Goal: Task Accomplishment & Management: Complete application form

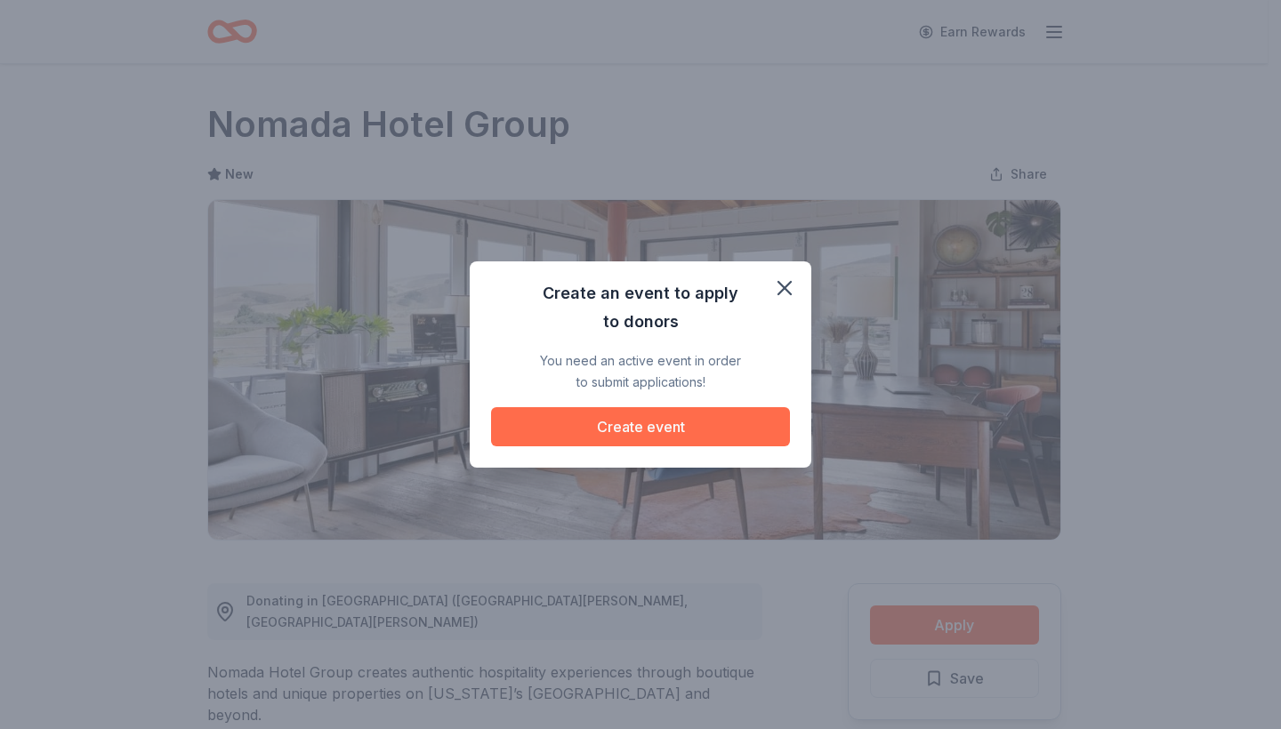
click at [649, 424] on button "Create event" at bounding box center [640, 426] width 299 height 39
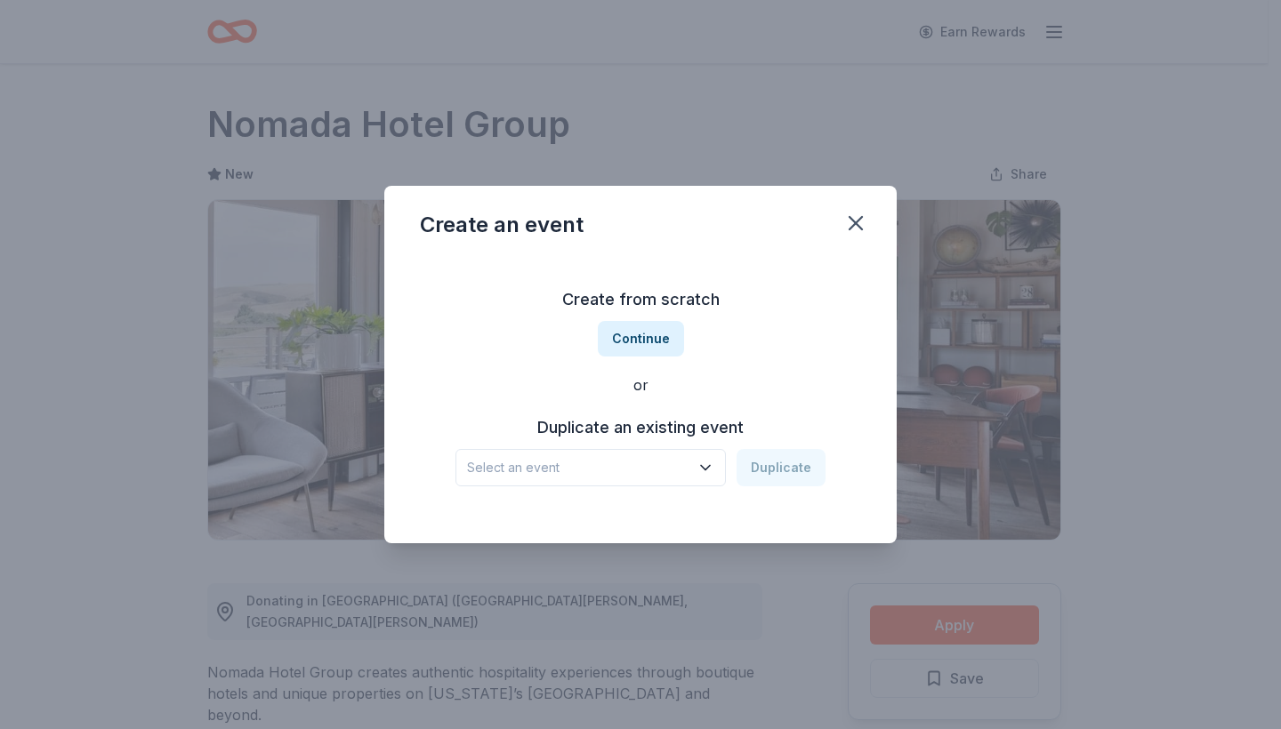
click at [708, 471] on icon "button" at bounding box center [705, 468] width 18 height 18
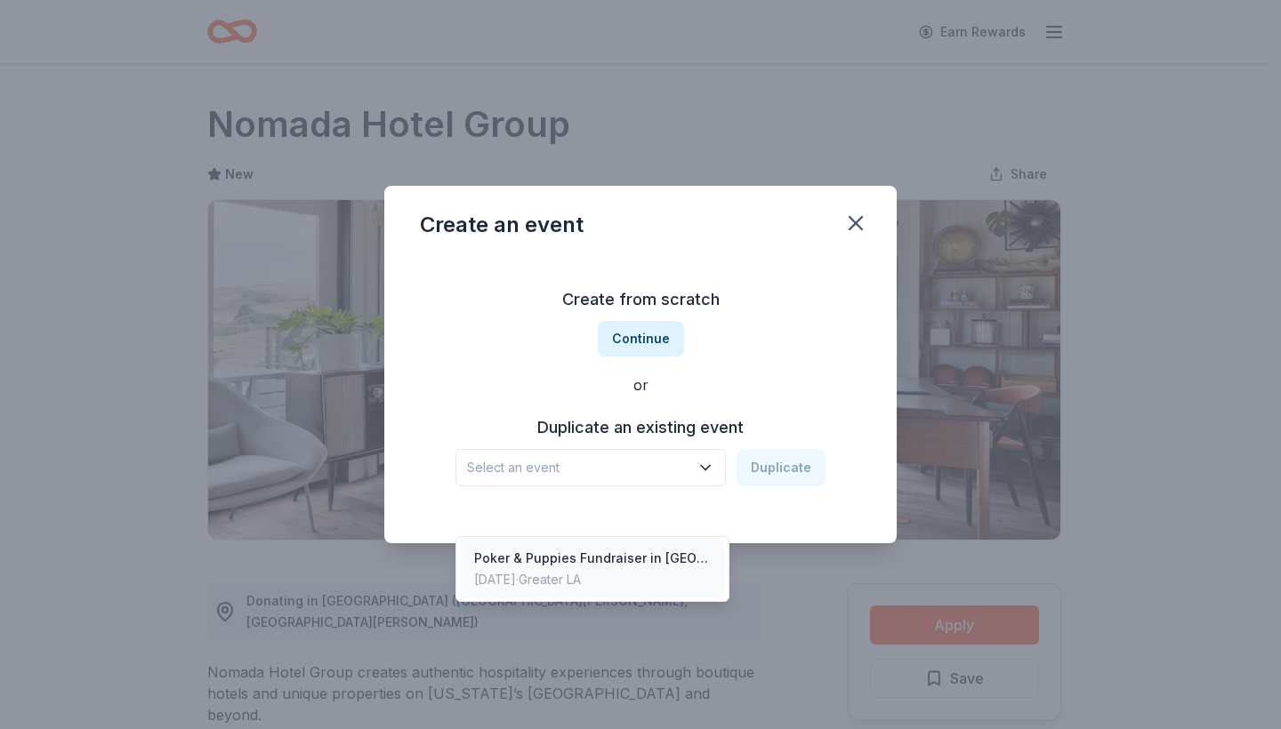
click at [659, 548] on div "Poker & Puppies Fundraiser in [GEOGRAPHIC_DATA]" at bounding box center [592, 558] width 237 height 21
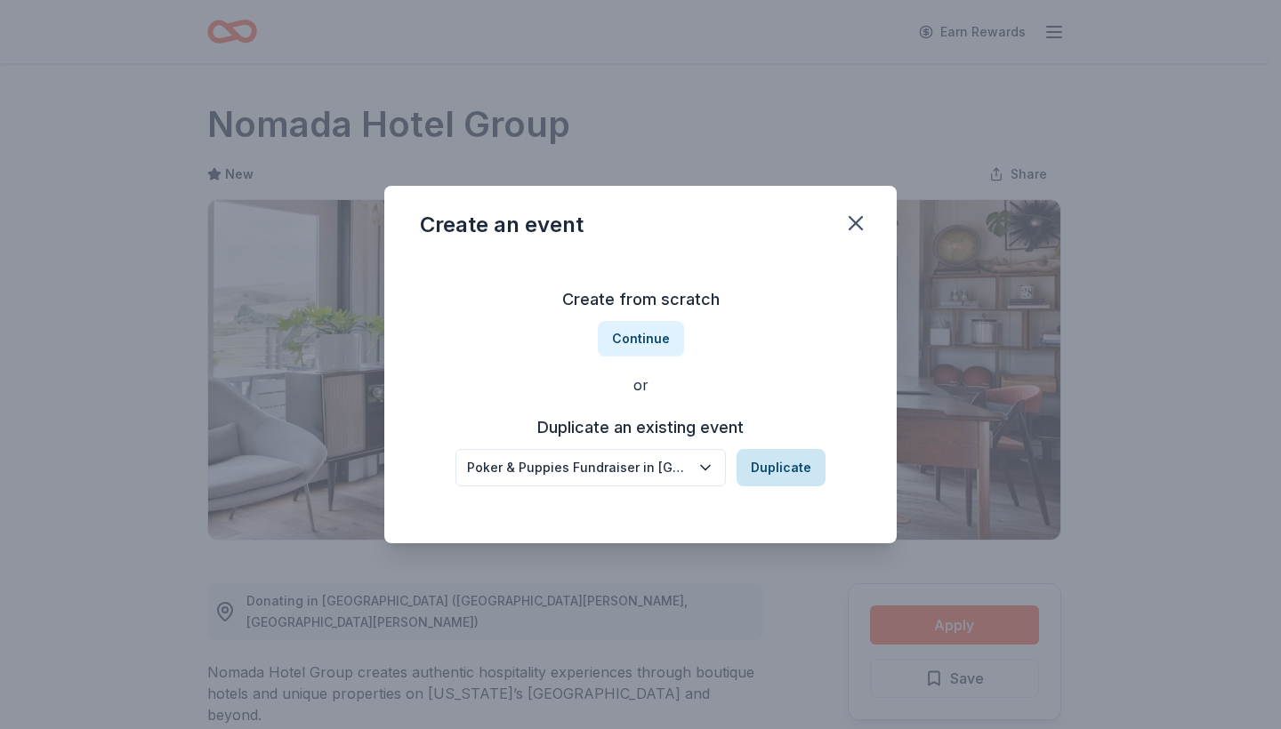
click at [783, 470] on button "Duplicate" at bounding box center [780, 467] width 89 height 37
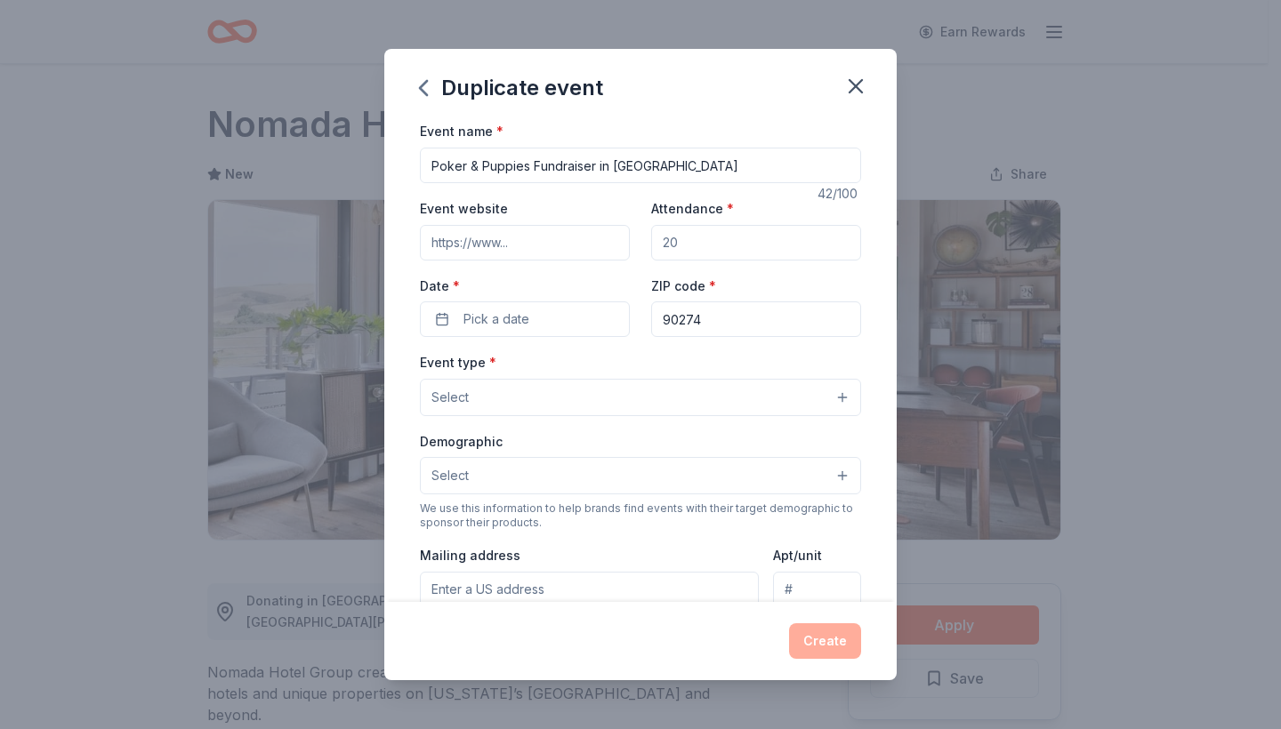
click at [674, 238] on input "Attendance *" at bounding box center [756, 243] width 210 height 36
type input "100"
click at [563, 246] on input "Event website" at bounding box center [525, 243] width 210 height 36
type input "[DOMAIN_NAME][URL]"
click at [550, 317] on button "Pick a date" at bounding box center [525, 319] width 210 height 36
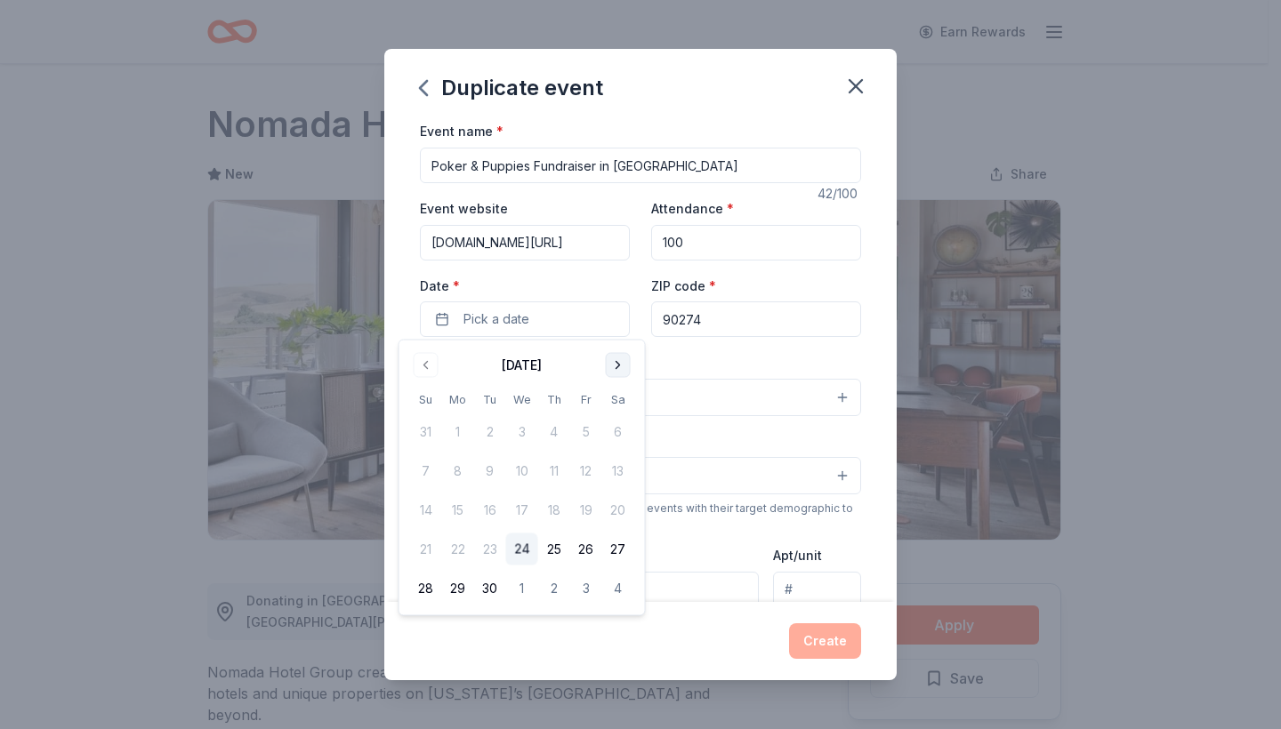
click at [613, 365] on button "Go to next month" at bounding box center [618, 365] width 25 height 25
click at [617, 427] on button "1" at bounding box center [618, 432] width 32 height 32
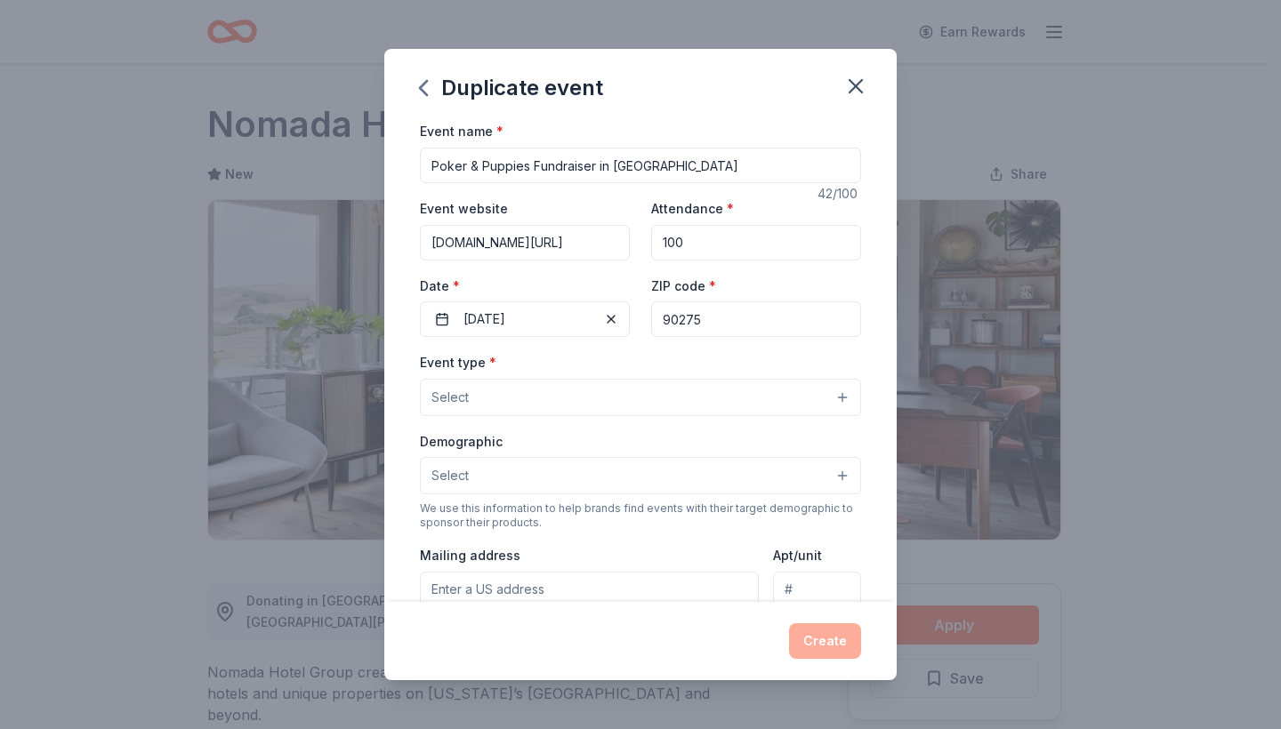
type input "90275"
click at [579, 398] on button "Select" at bounding box center [640, 397] width 441 height 37
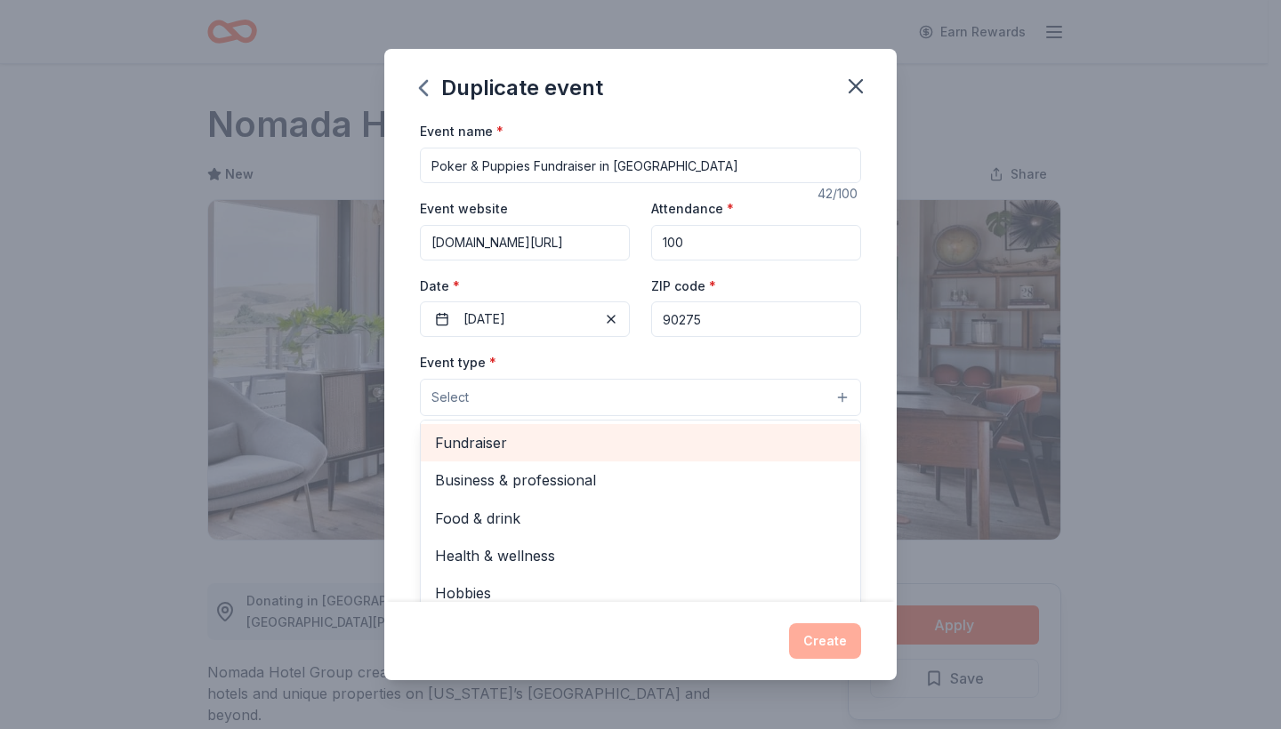
click at [538, 440] on span "Fundraiser" at bounding box center [640, 442] width 411 height 23
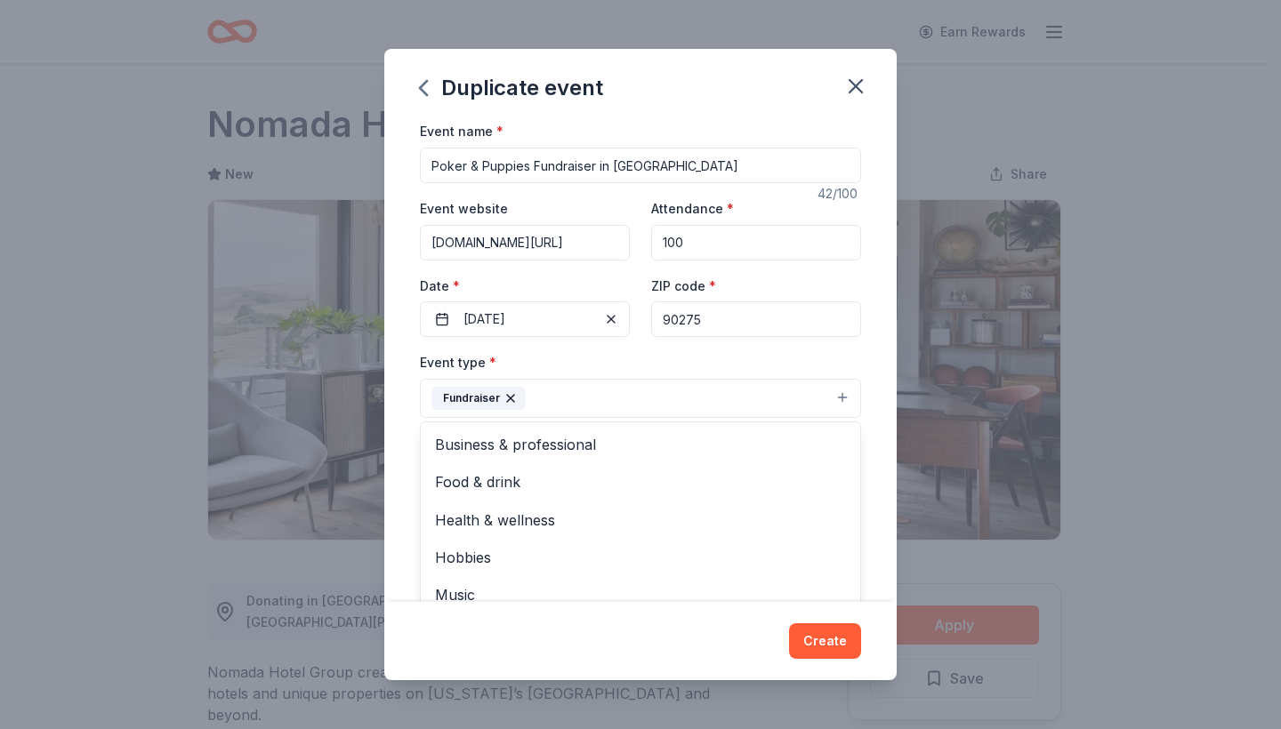
click at [861, 445] on div "Event name * Poker & Puppies Fundraiser in [GEOGRAPHIC_DATA] 42 /100 Event webs…" at bounding box center [640, 360] width 512 height 481
click at [831, 396] on button "Fundraiser" at bounding box center [640, 398] width 441 height 39
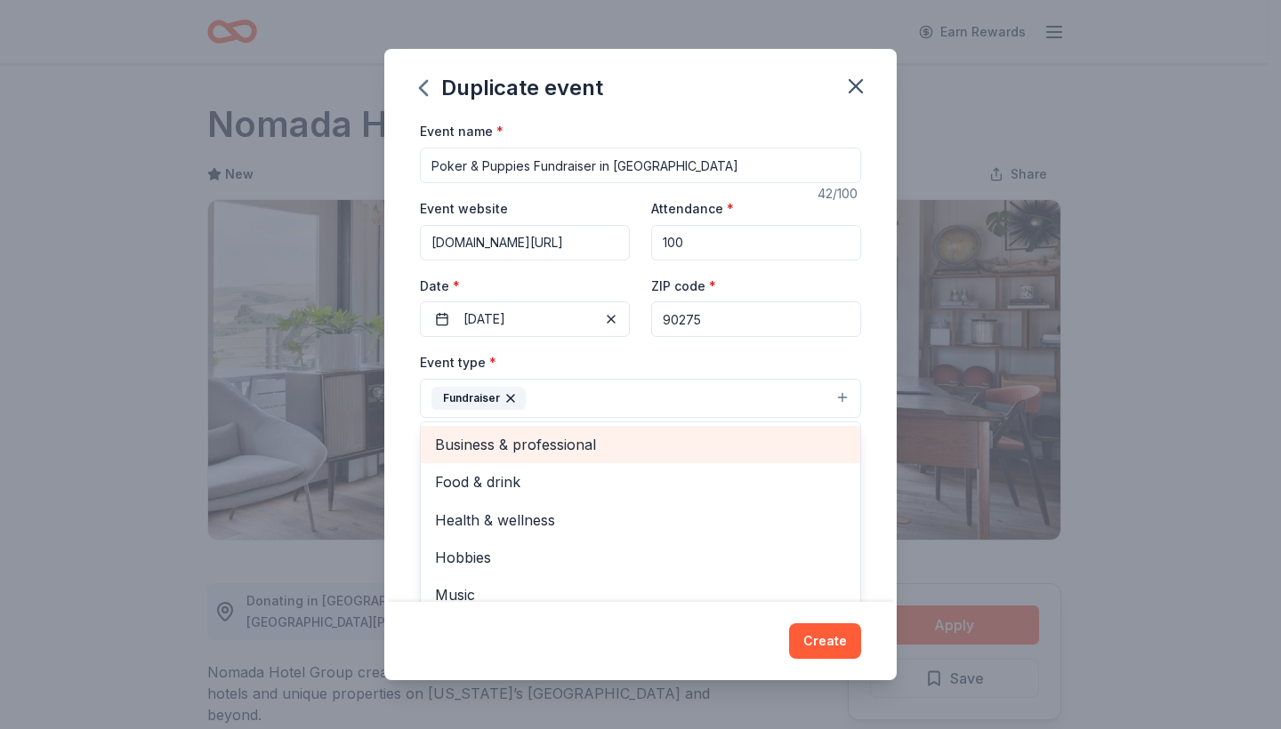
click at [672, 446] on span "Business & professional" at bounding box center [640, 444] width 411 height 23
click at [644, 441] on span "Food & drink" at bounding box center [640, 444] width 411 height 23
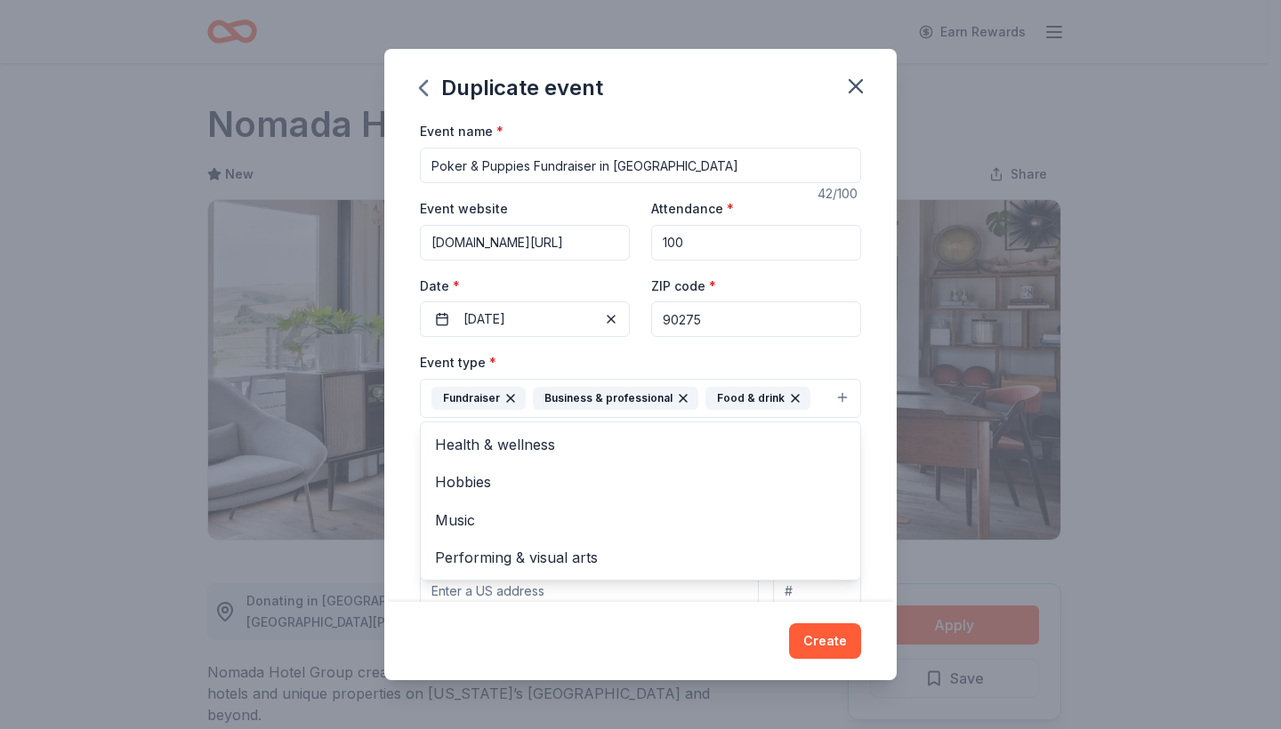
click at [870, 436] on div "Event name * Poker & Puppies Fundraiser in [GEOGRAPHIC_DATA] 42 /100 Event webs…" at bounding box center [640, 360] width 512 height 481
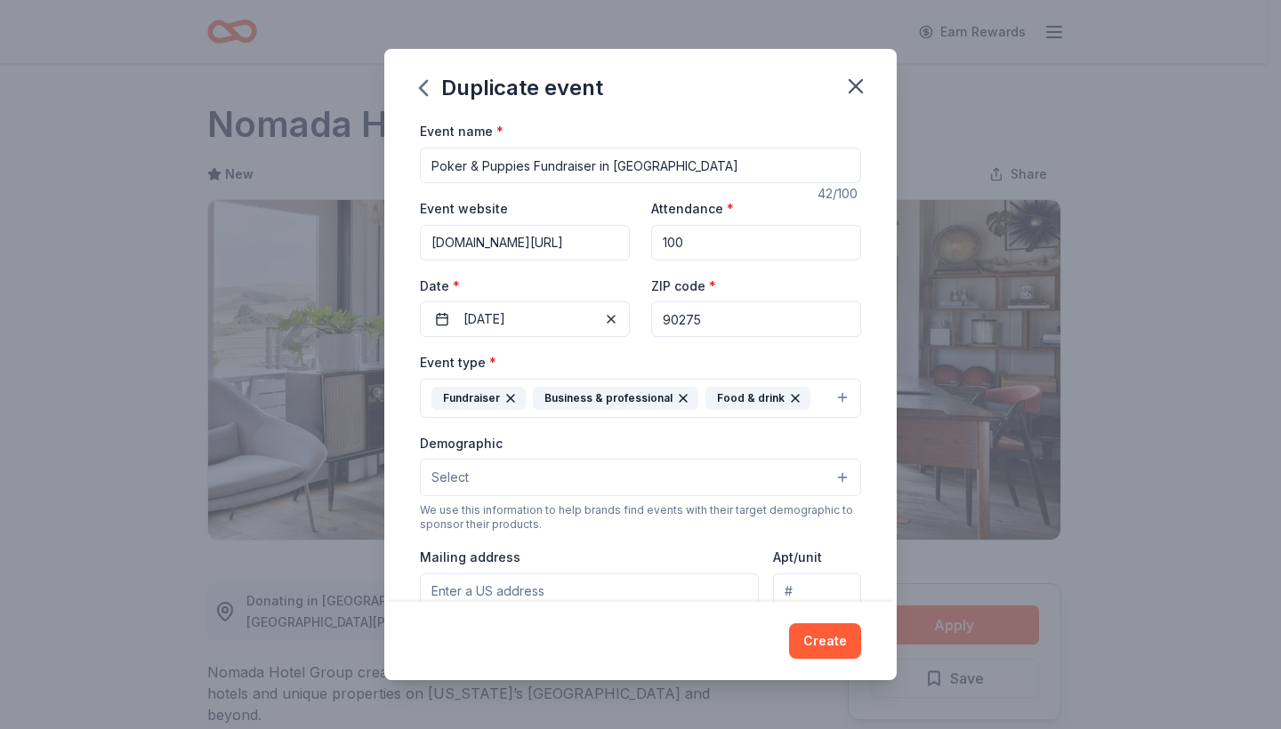
click at [684, 475] on button "Select" at bounding box center [640, 477] width 441 height 37
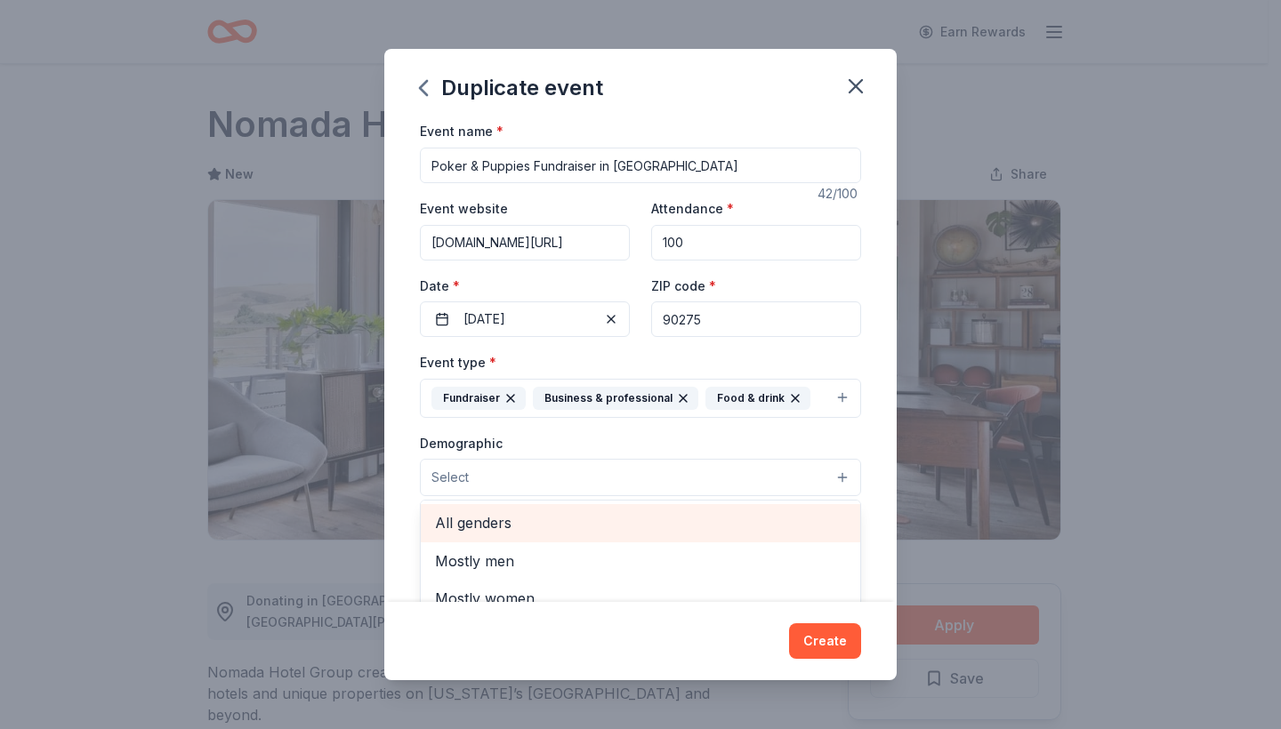
click at [613, 515] on span "All genders" at bounding box center [640, 522] width 411 height 23
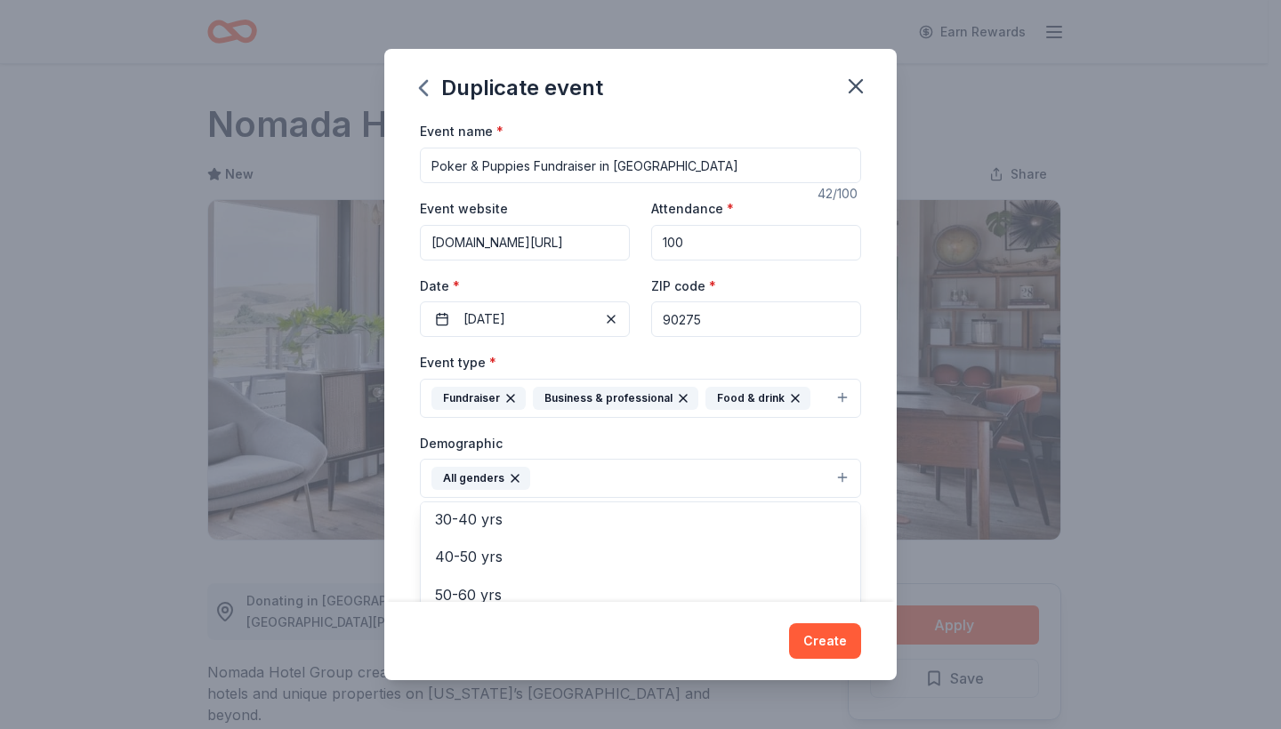
scroll to position [236, 0]
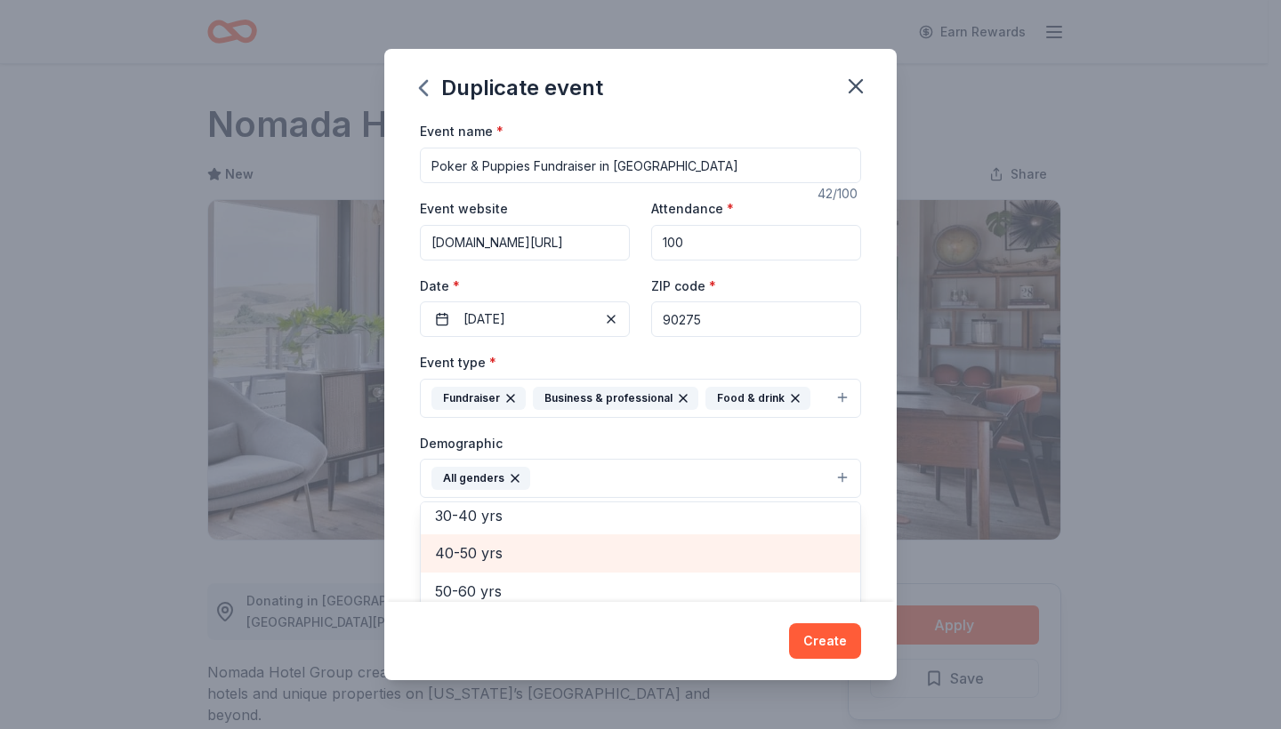
click at [455, 553] on span "40-50 yrs" at bounding box center [640, 553] width 411 height 23
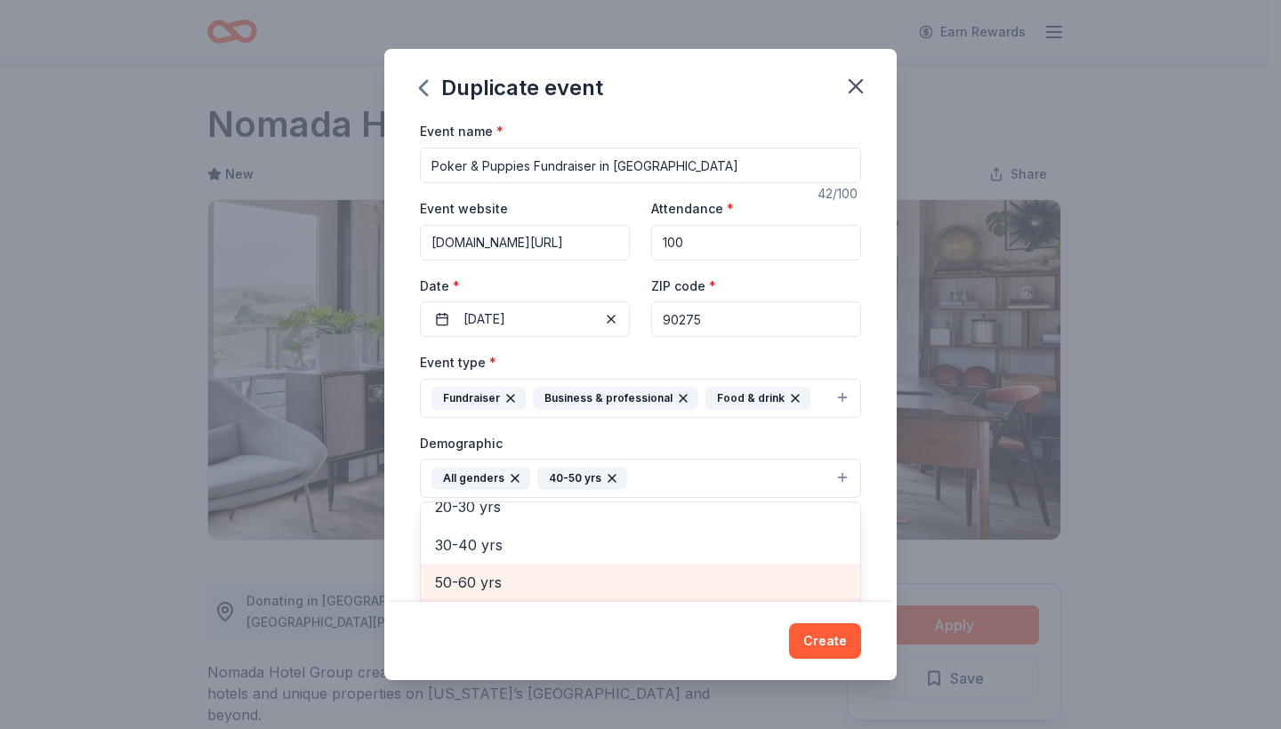
click at [466, 571] on span "50-60 yrs" at bounding box center [640, 582] width 411 height 23
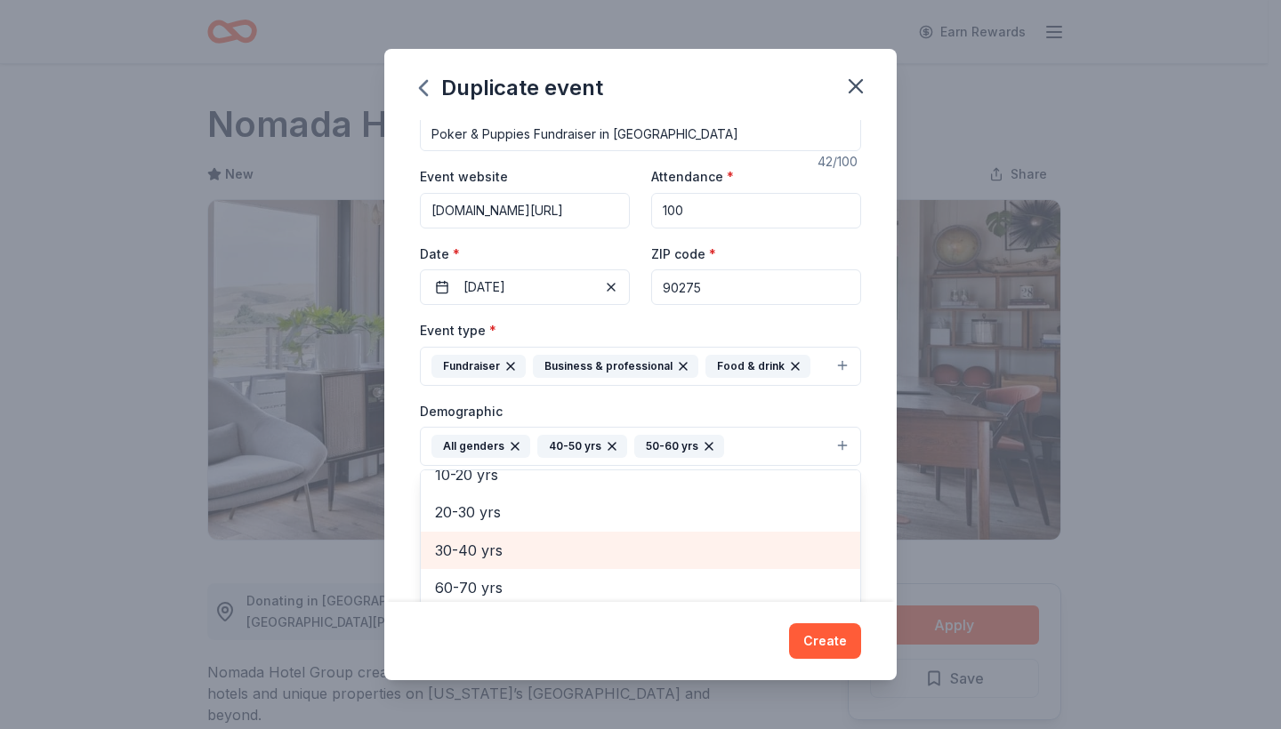
click at [470, 543] on span "30-40 yrs" at bounding box center [640, 550] width 411 height 23
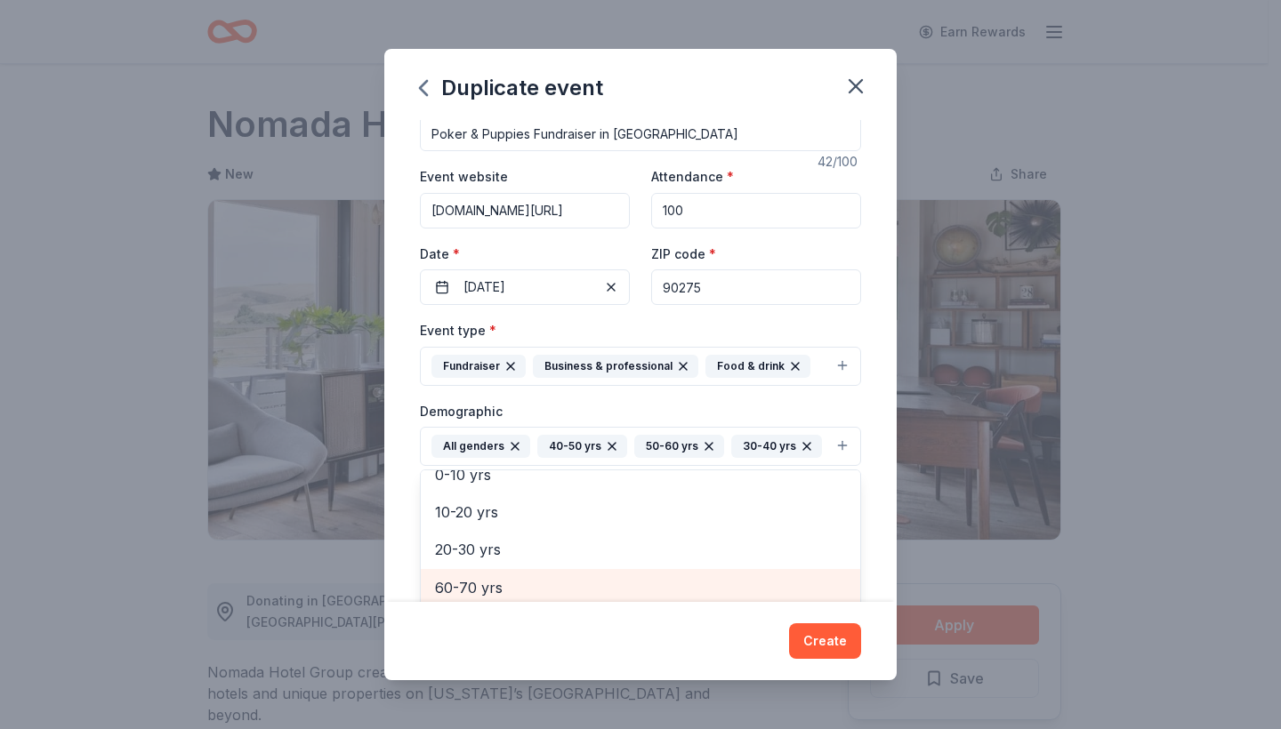
scroll to position [62, 0]
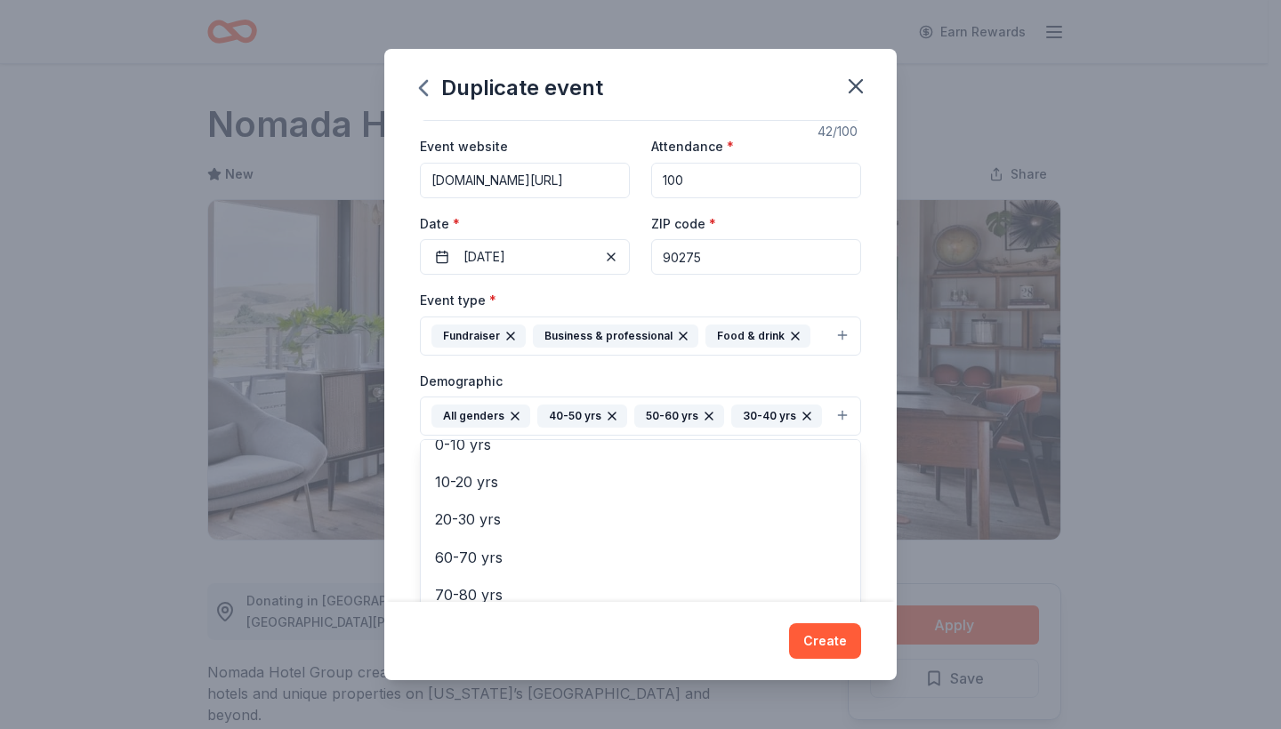
click at [871, 471] on div "Event name * Poker & Puppies Fundraiser in [GEOGRAPHIC_DATA] 42 /100 Event webs…" at bounding box center [640, 360] width 512 height 481
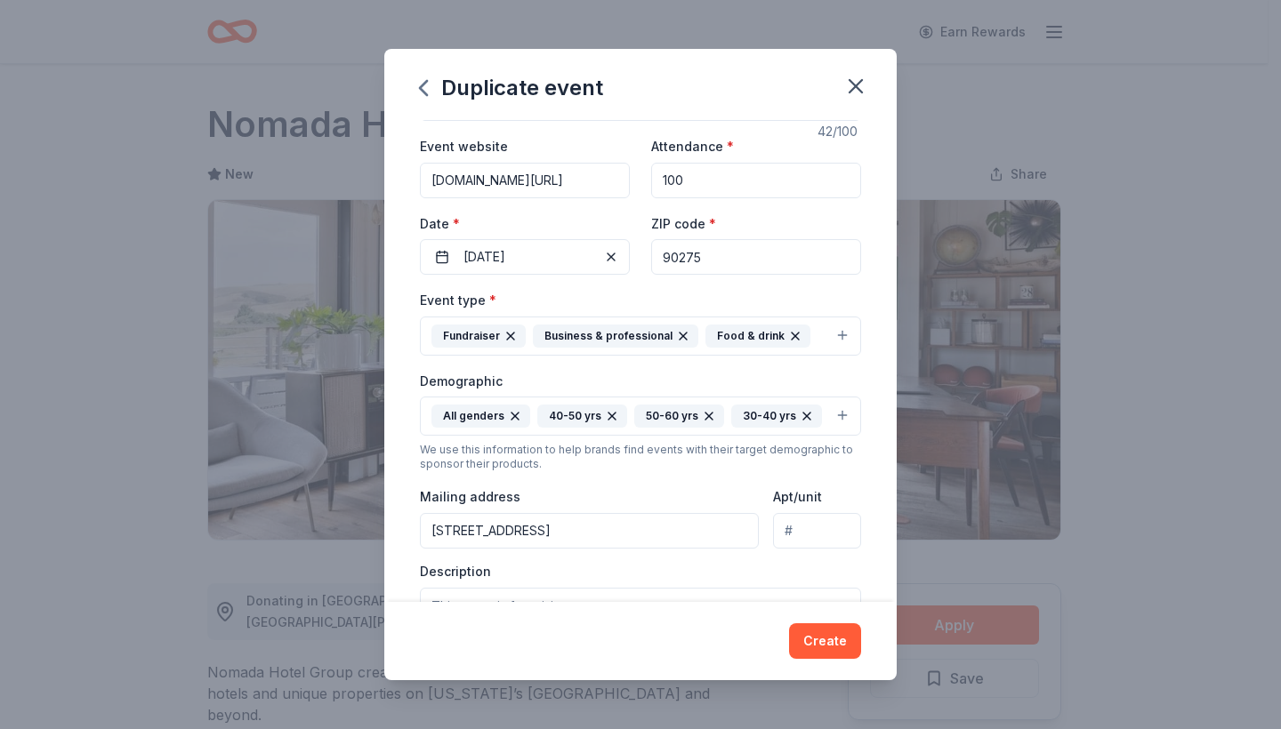
type input "[STREET_ADDRESS]"
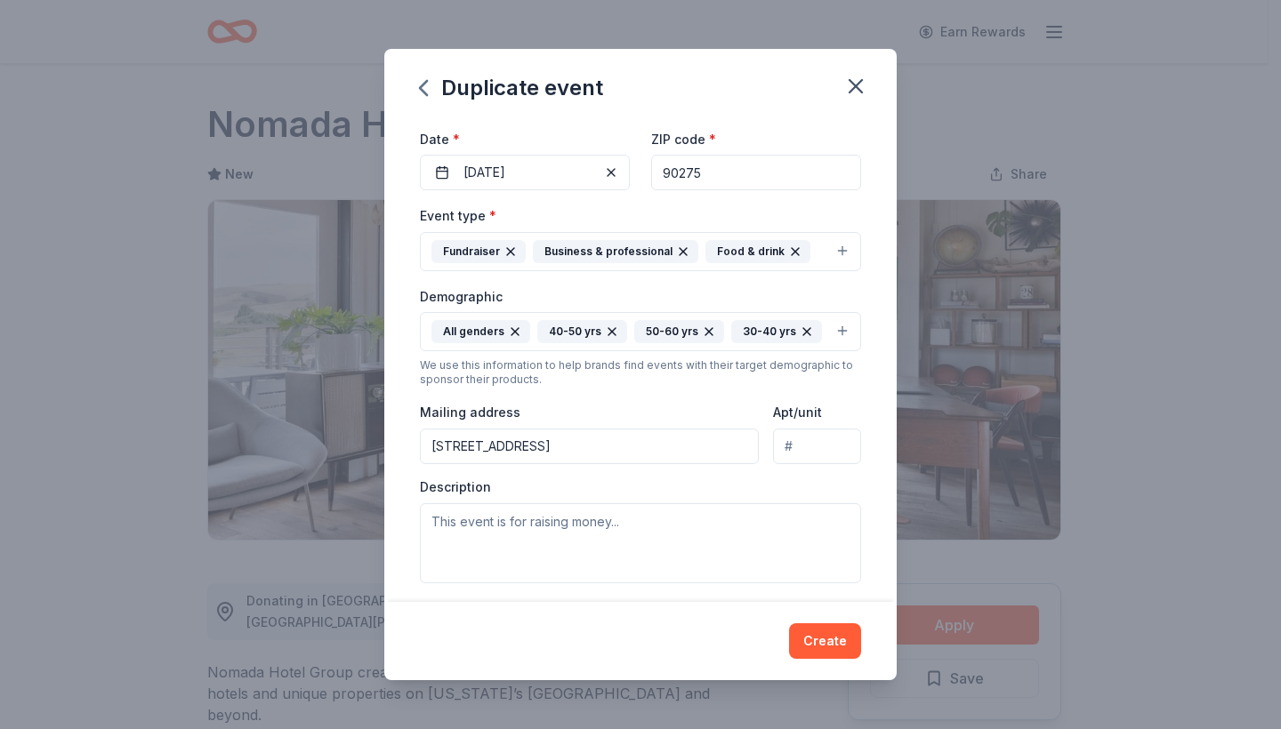
scroll to position [0, 0]
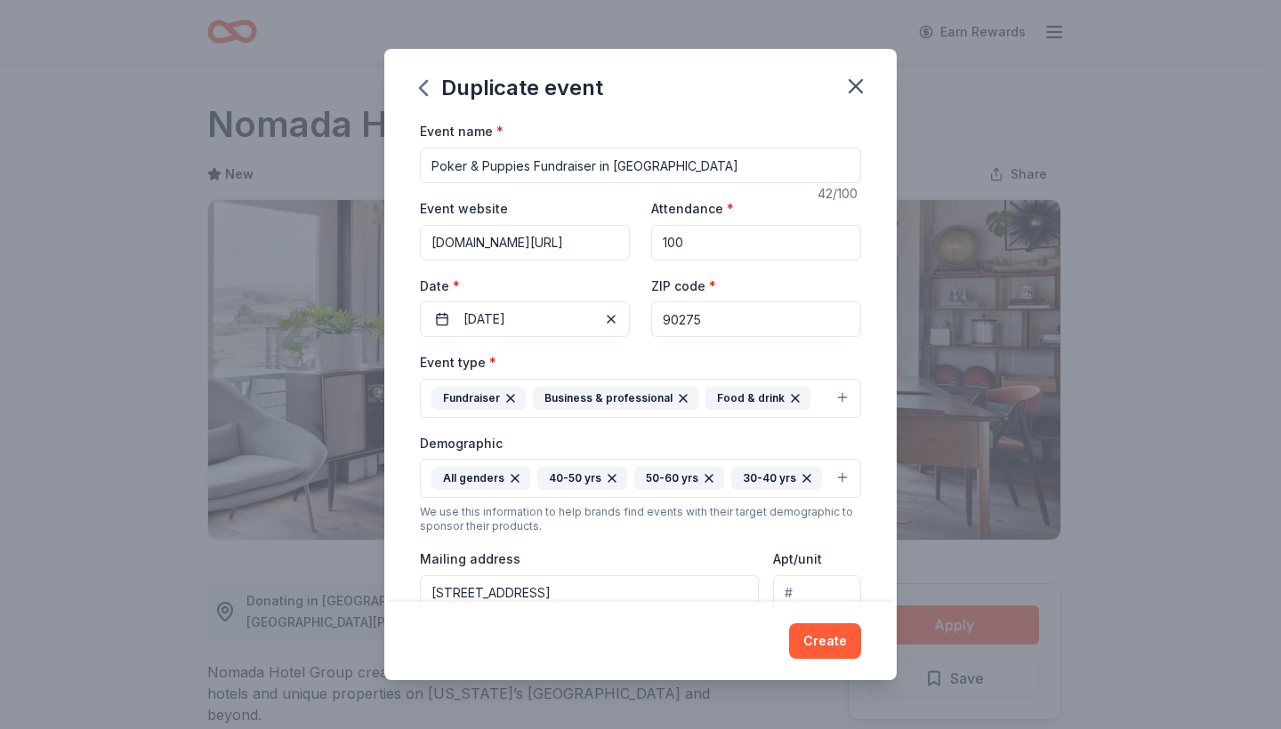
drag, startPoint x: 695, startPoint y: 162, endPoint x: 422, endPoint y: 168, distance: 272.2
type input "Wildlife Conservation Event in [GEOGRAPHIC_DATA]"
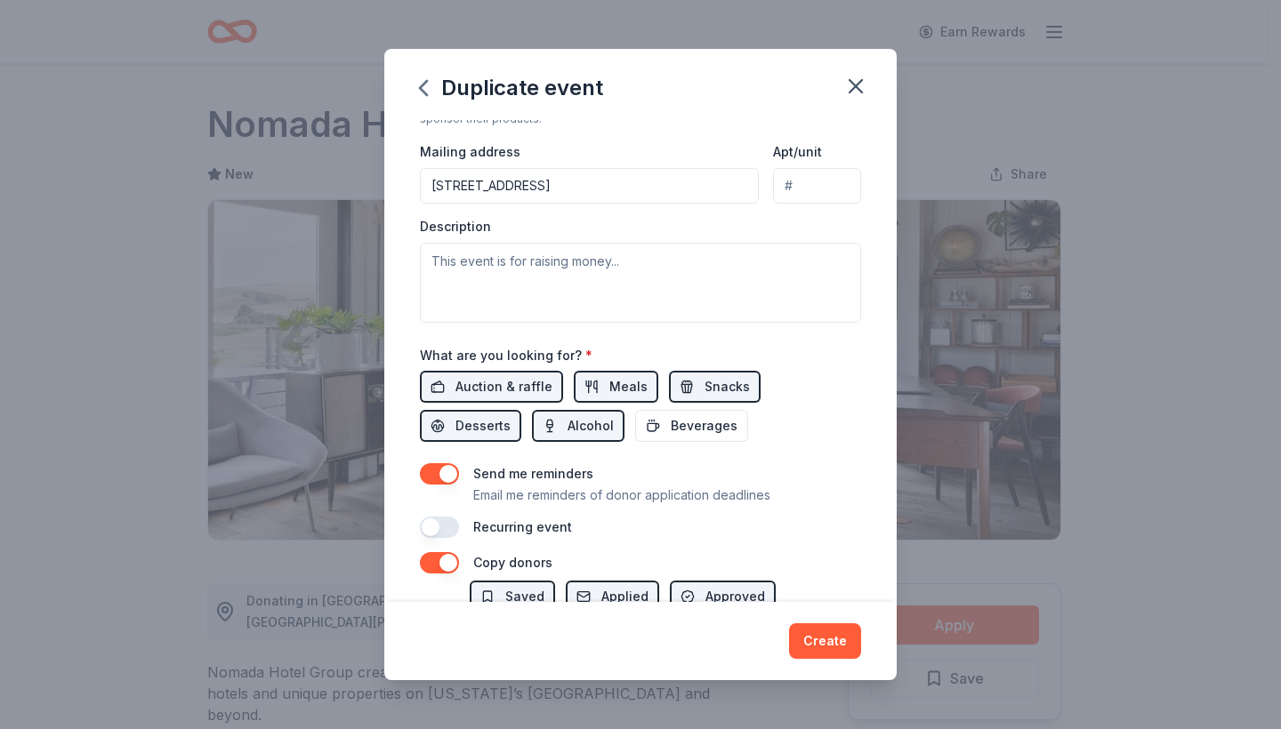
scroll to position [417, 0]
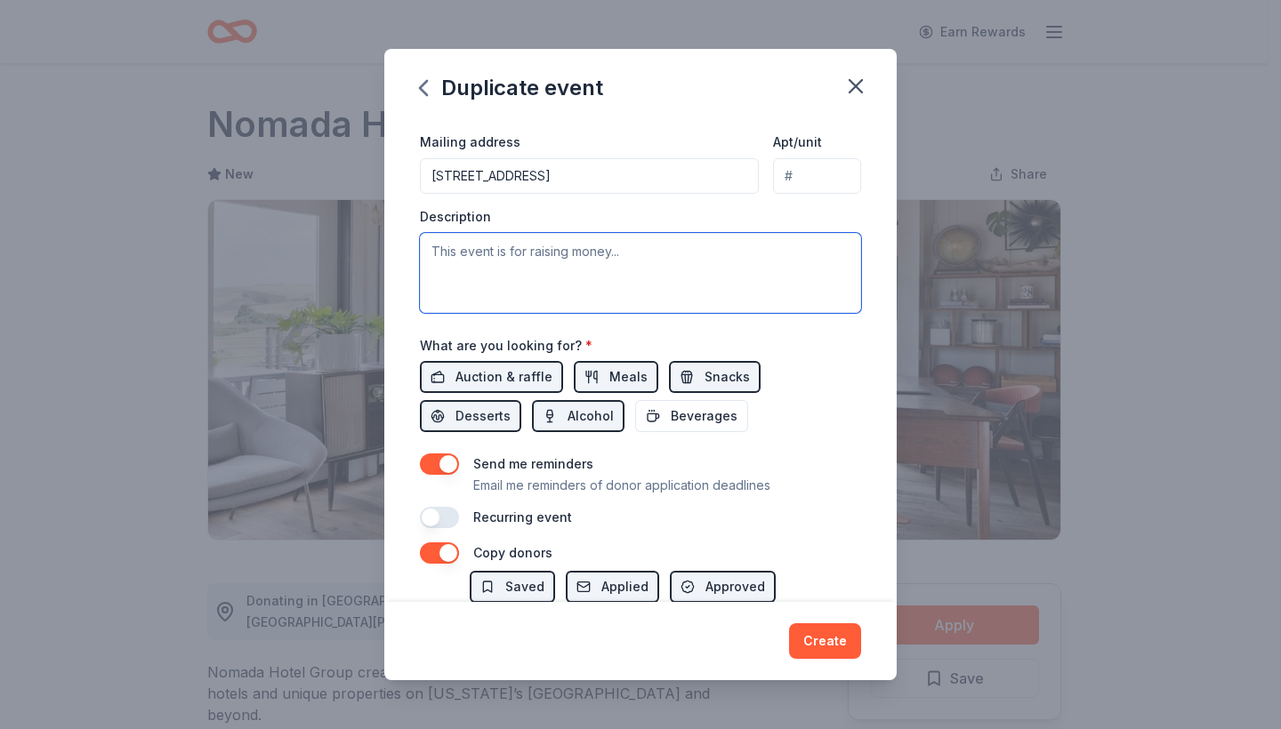
click at [629, 280] on textarea at bounding box center [640, 273] width 441 height 80
type textarea "This event is to raise money to fund the wildlife conservation work we do aroun…"
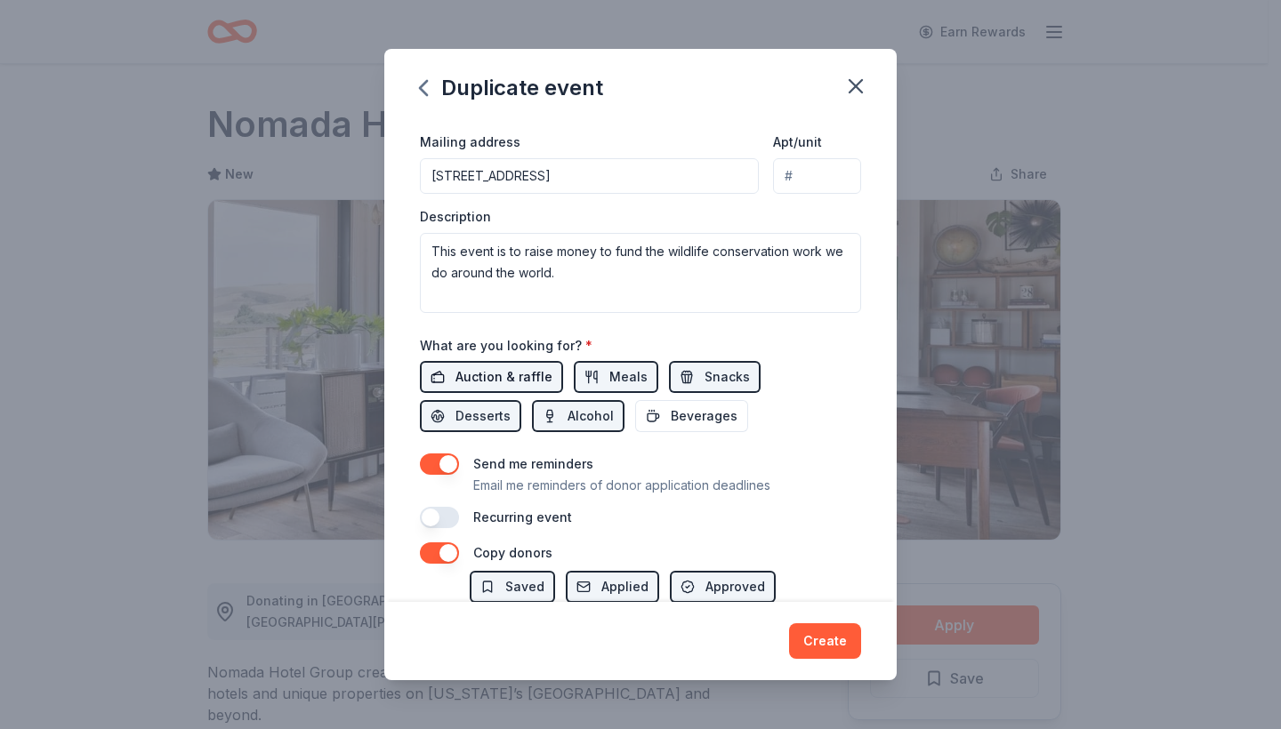
click at [521, 388] on span "Auction & raffle" at bounding box center [503, 376] width 97 height 21
click at [619, 388] on span "Meals" at bounding box center [628, 376] width 38 height 21
click at [704, 388] on span "Snacks" at bounding box center [726, 376] width 45 height 21
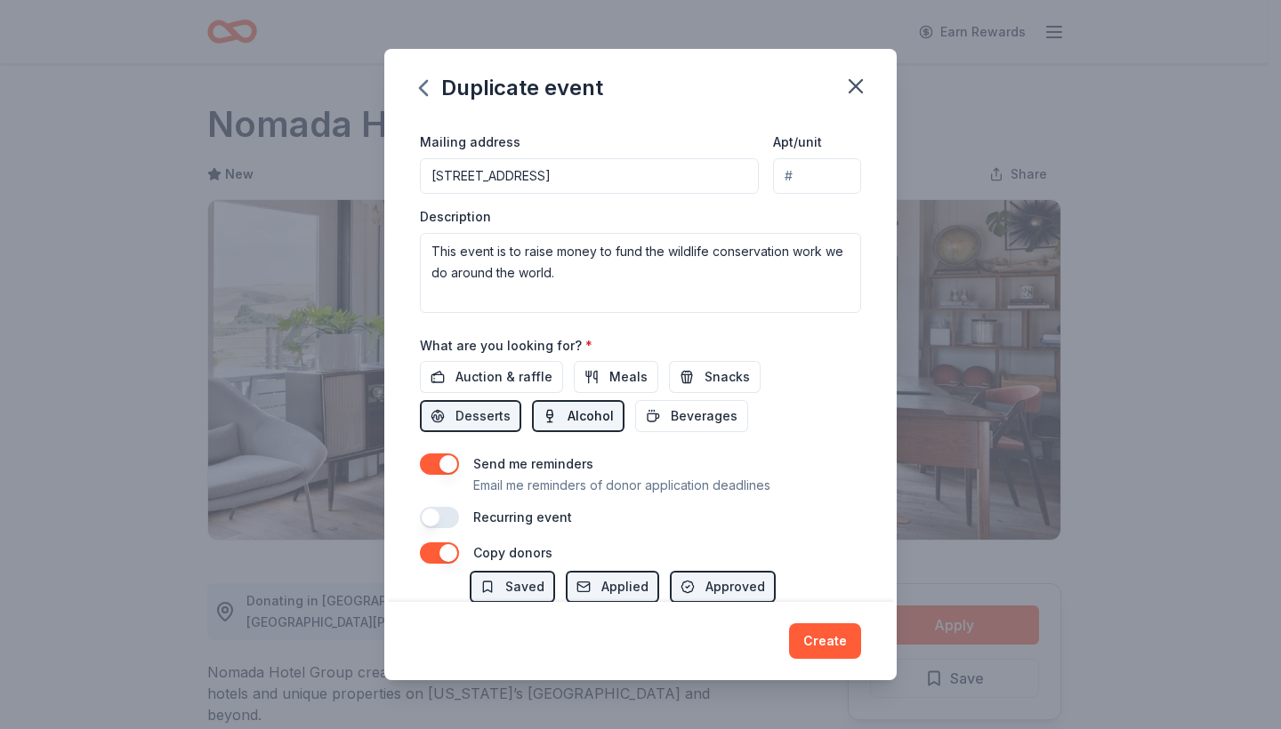
click at [557, 432] on button "Alcohol" at bounding box center [578, 416] width 92 height 32
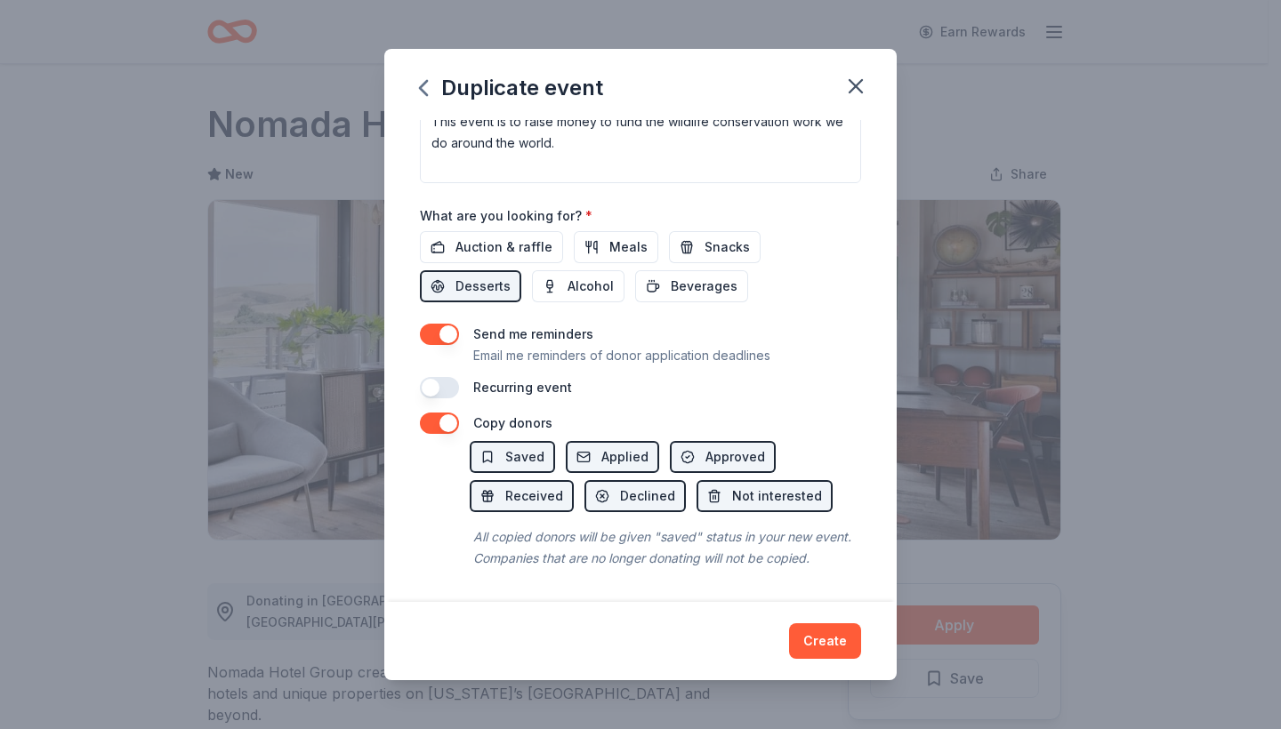
scroll to position [594, 0]
click at [834, 639] on button "Create" at bounding box center [825, 641] width 72 height 36
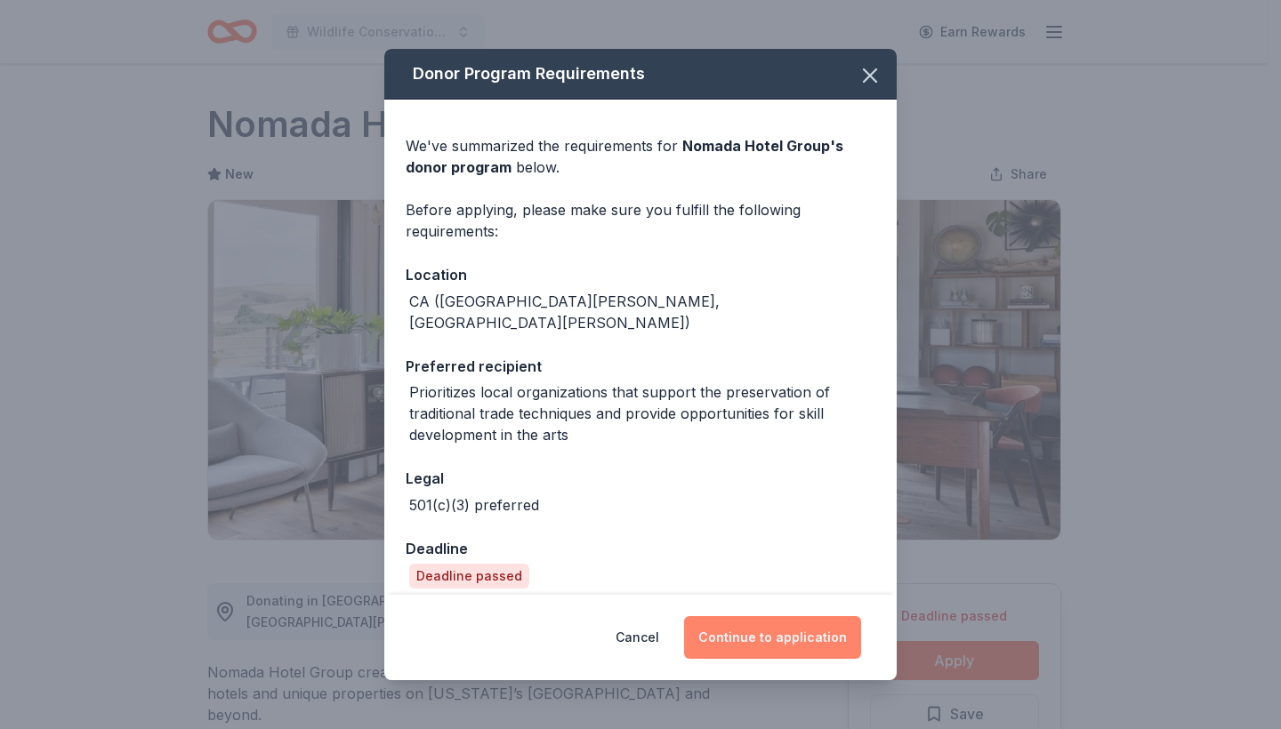
click at [795, 623] on button "Continue to application" at bounding box center [772, 637] width 177 height 43
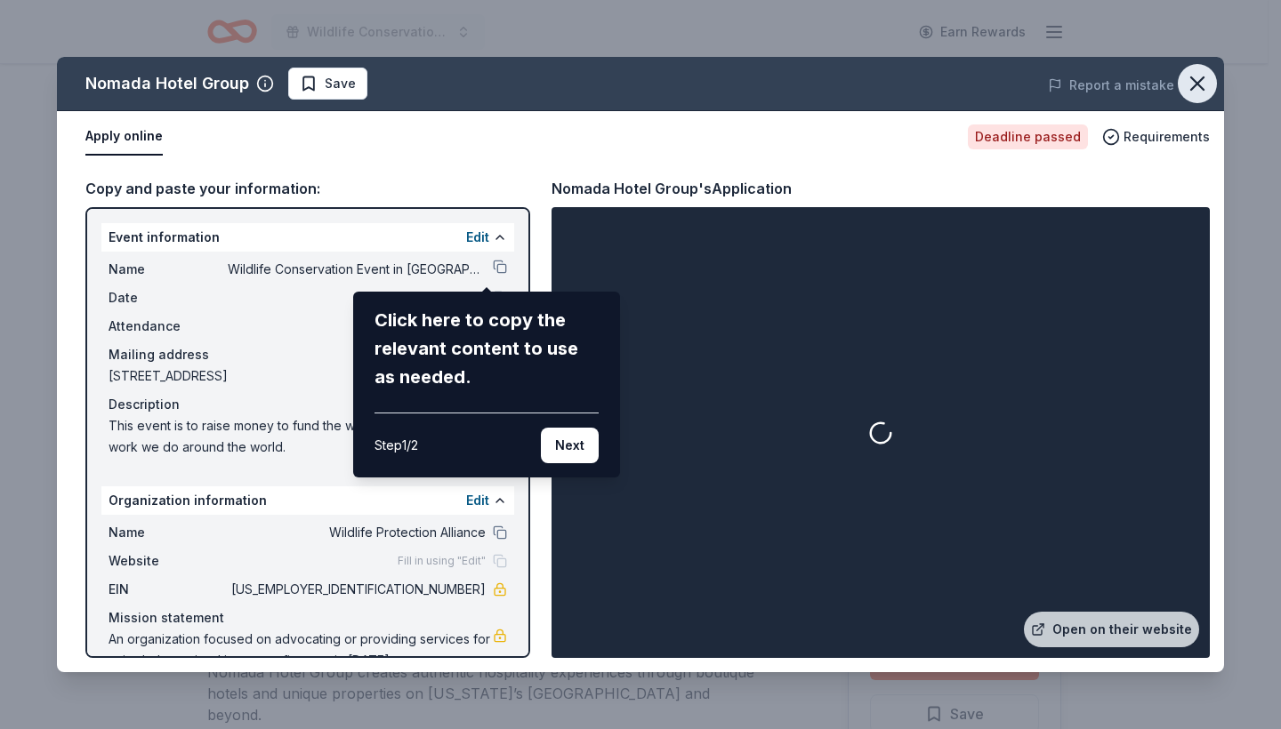
click at [1206, 78] on icon "button" at bounding box center [1197, 83] width 25 height 25
click at [1193, 84] on icon "button" at bounding box center [1197, 83] width 25 height 25
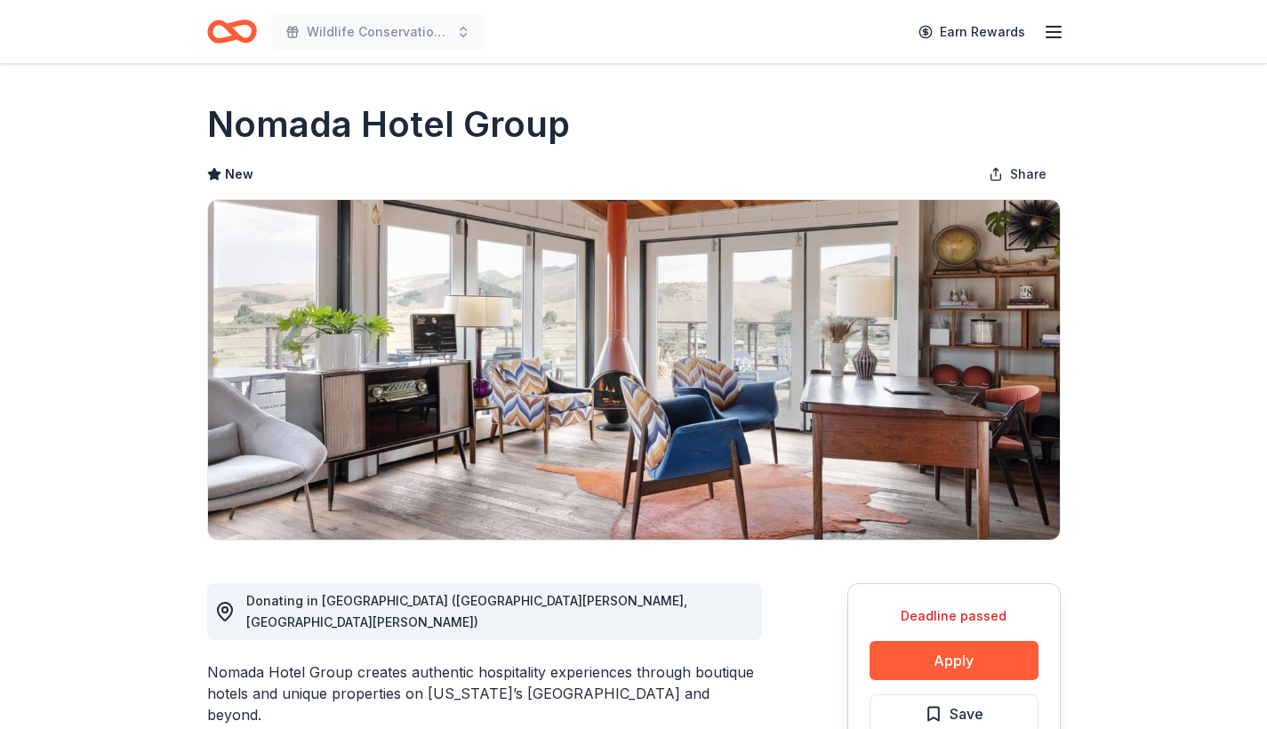
click at [1050, 34] on icon "button" at bounding box center [1053, 31] width 21 height 21
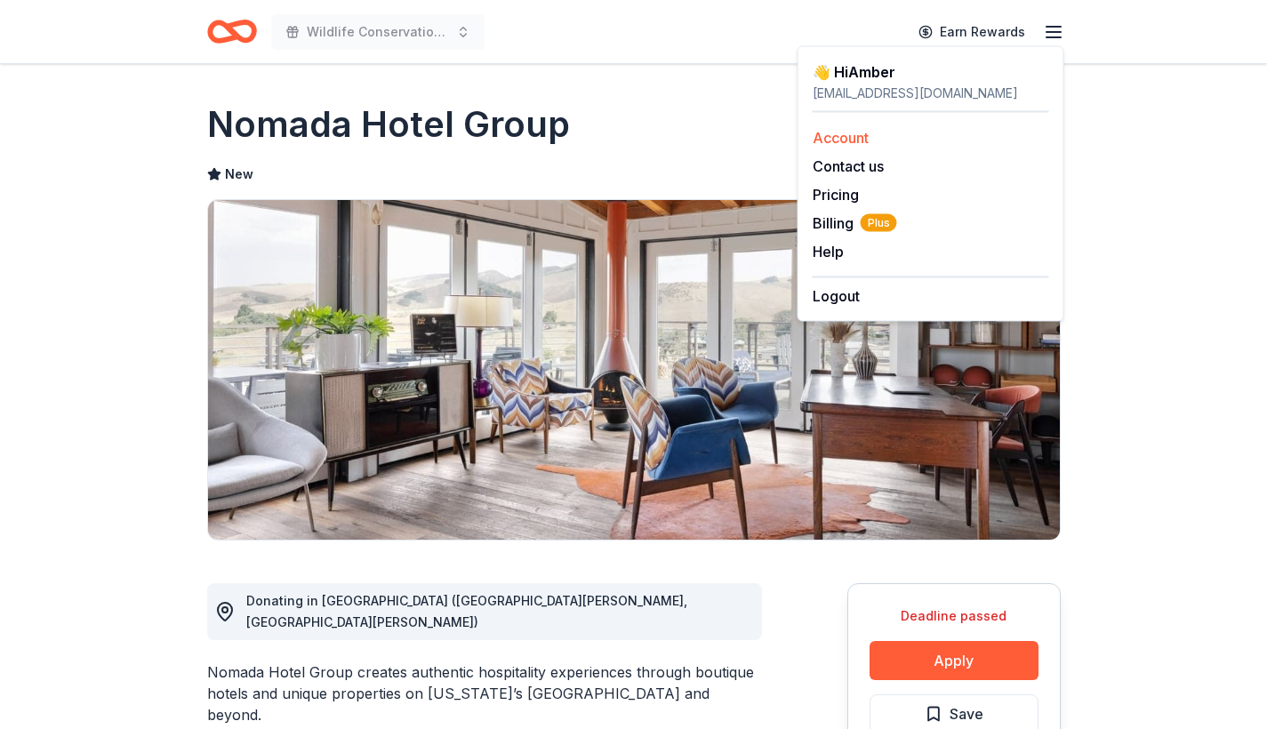
click at [837, 146] on link "Account" at bounding box center [841, 138] width 56 height 18
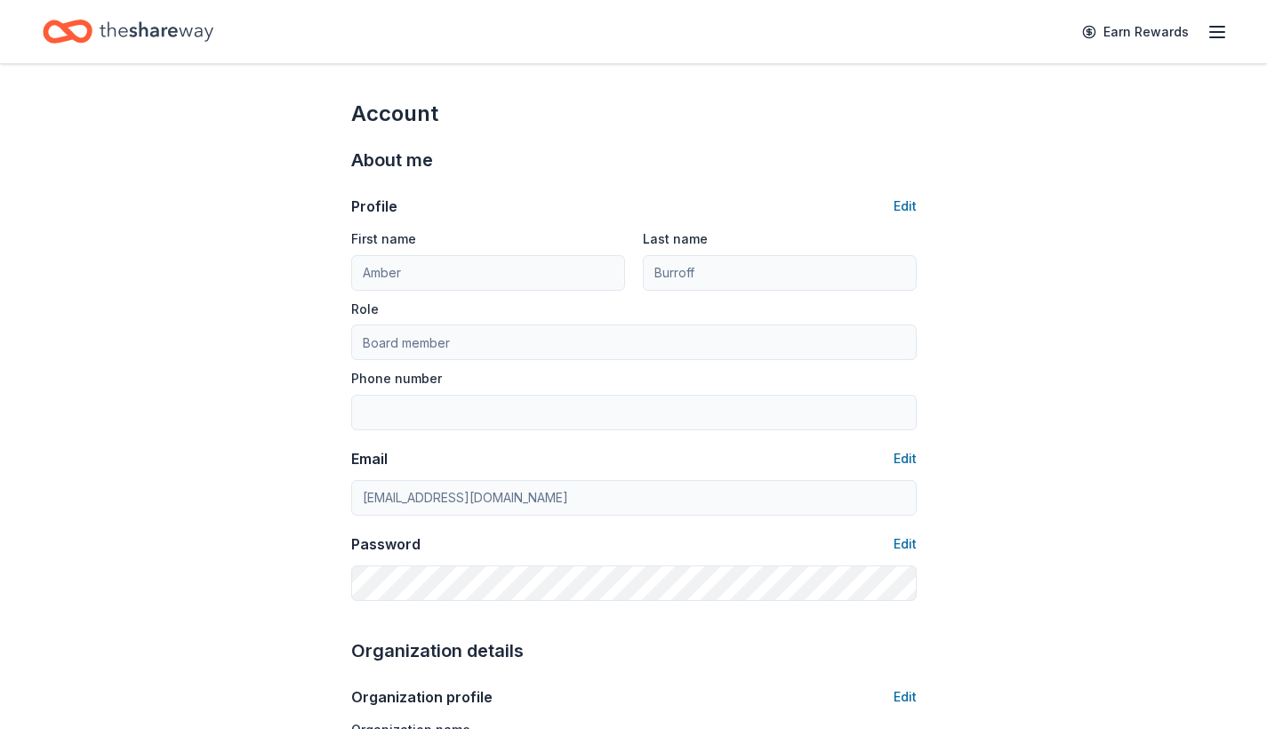
click at [1226, 35] on icon "button" at bounding box center [1217, 31] width 21 height 21
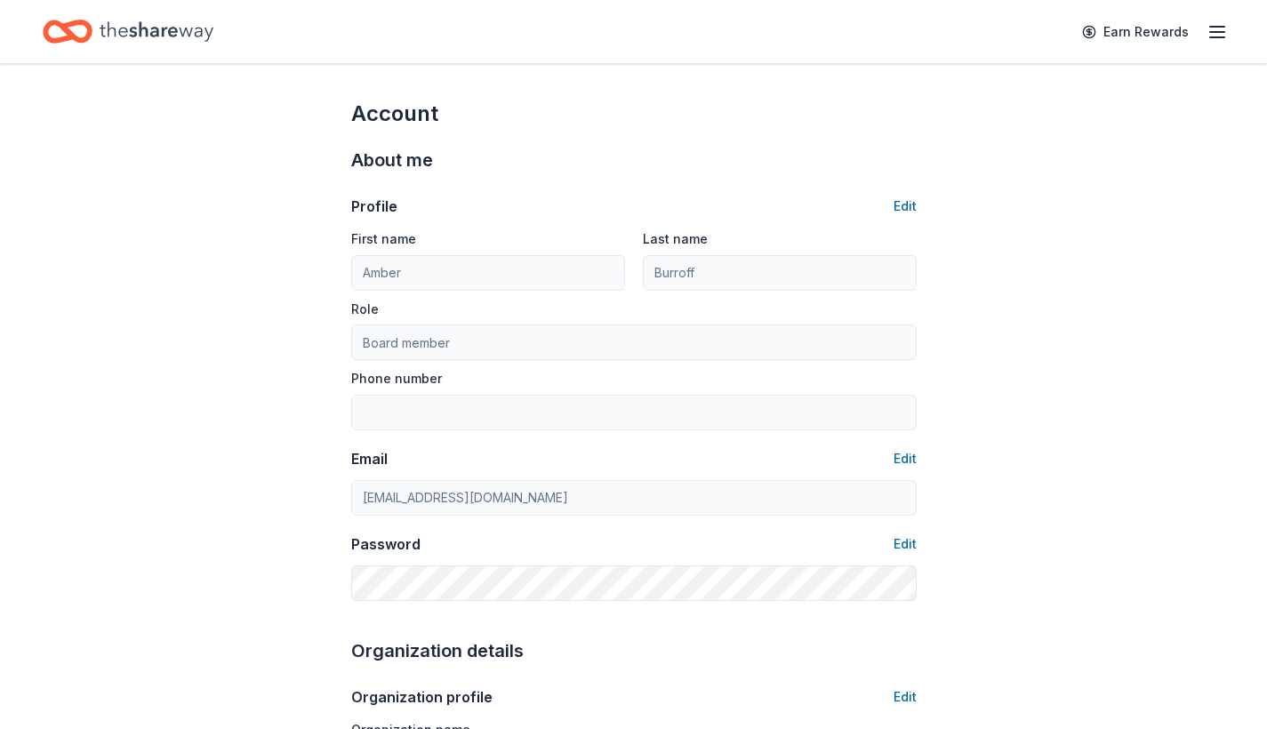
scroll to position [2, 0]
click at [173, 36] on icon "Home" at bounding box center [157, 31] width 114 height 20
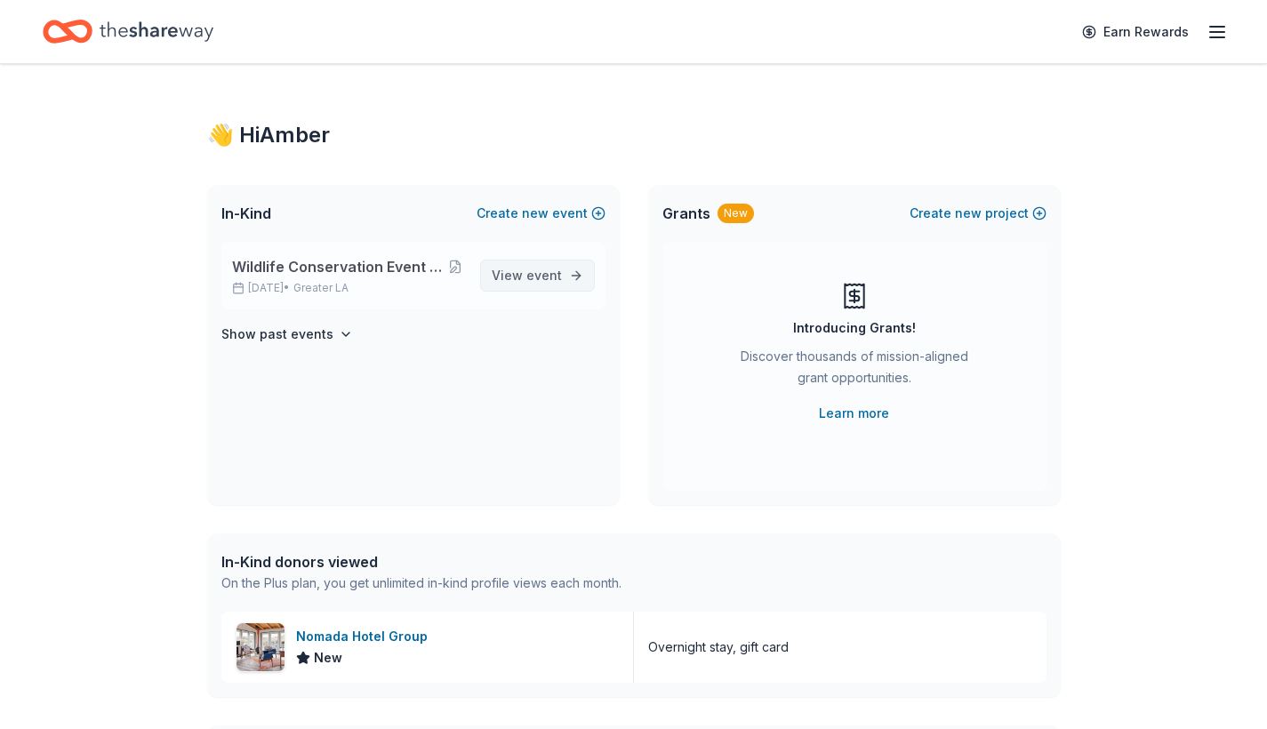
click at [539, 271] on span "event" at bounding box center [544, 275] width 36 height 15
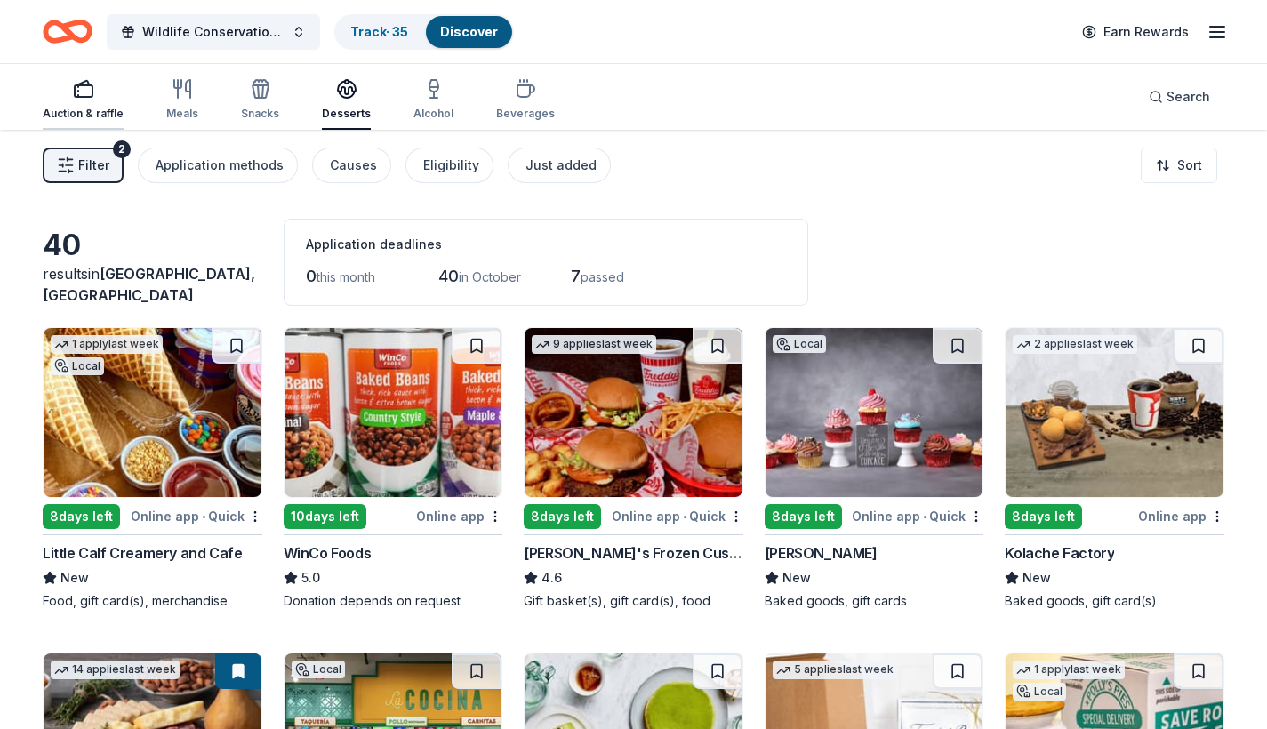
click at [77, 97] on rect "button" at bounding box center [84, 91] width 18 height 12
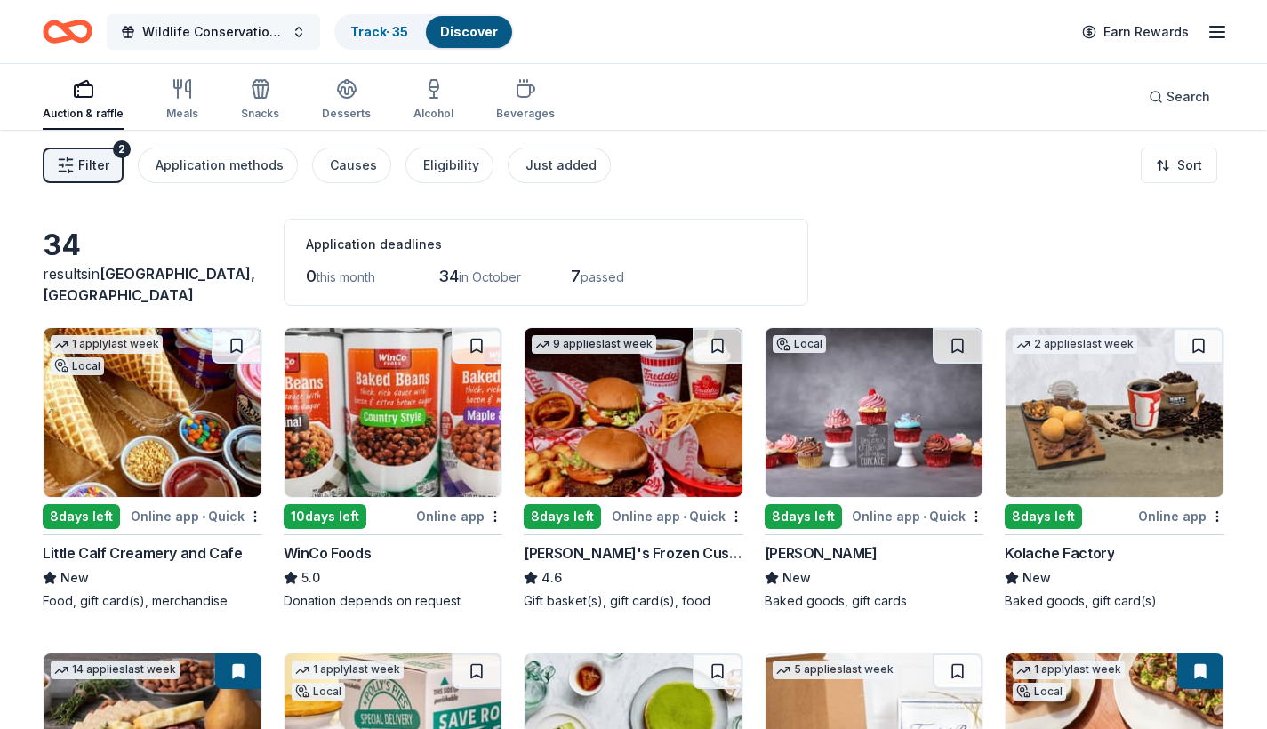
click at [277, 38] on span "Wildlife Conservation Event in [GEOGRAPHIC_DATA]" at bounding box center [213, 31] width 142 height 21
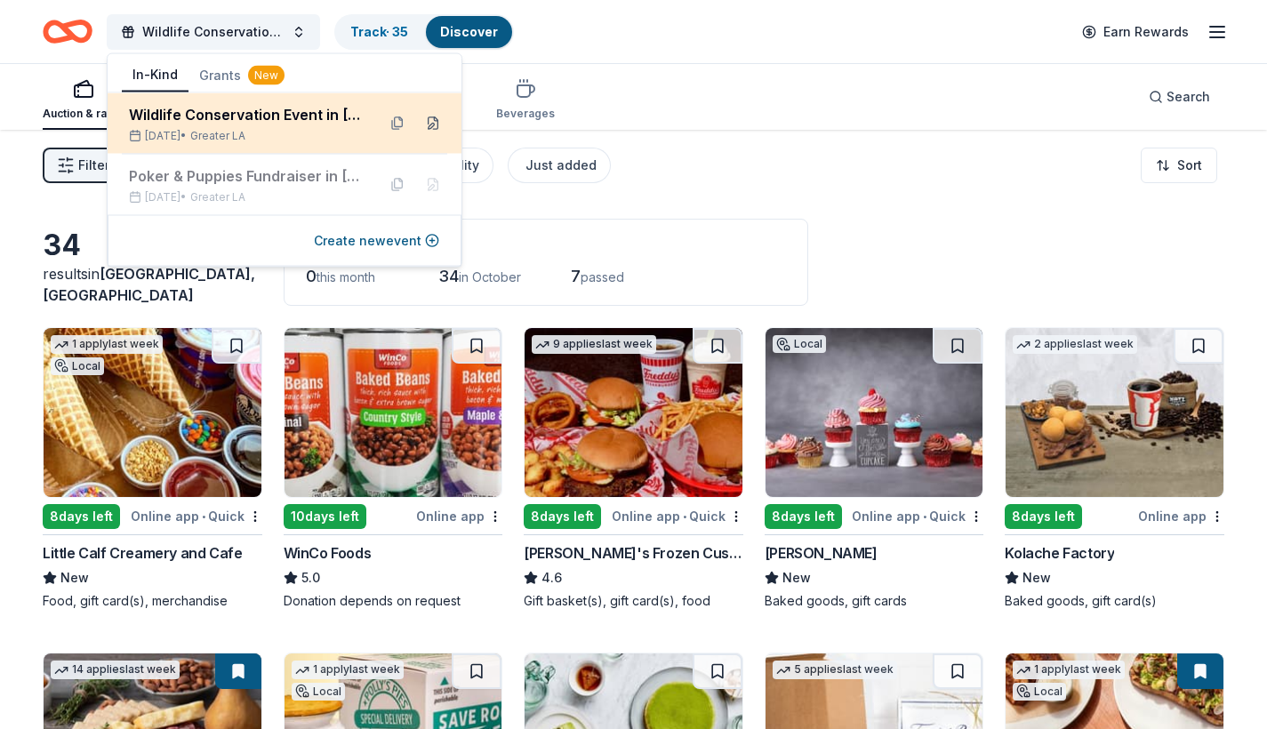
click at [435, 122] on button at bounding box center [433, 123] width 28 height 28
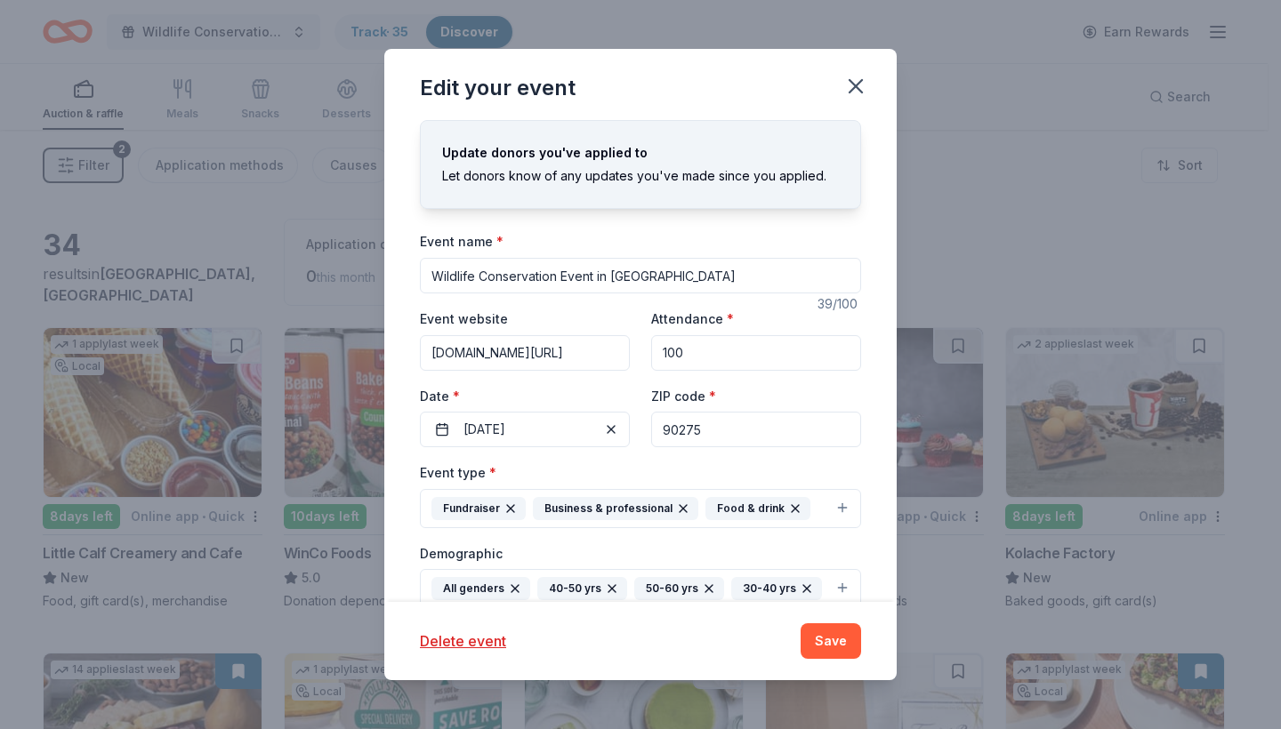
click at [733, 430] on input "90275" at bounding box center [756, 430] width 210 height 36
type input "91001"
click at [821, 635] on button "Save" at bounding box center [830, 641] width 60 height 36
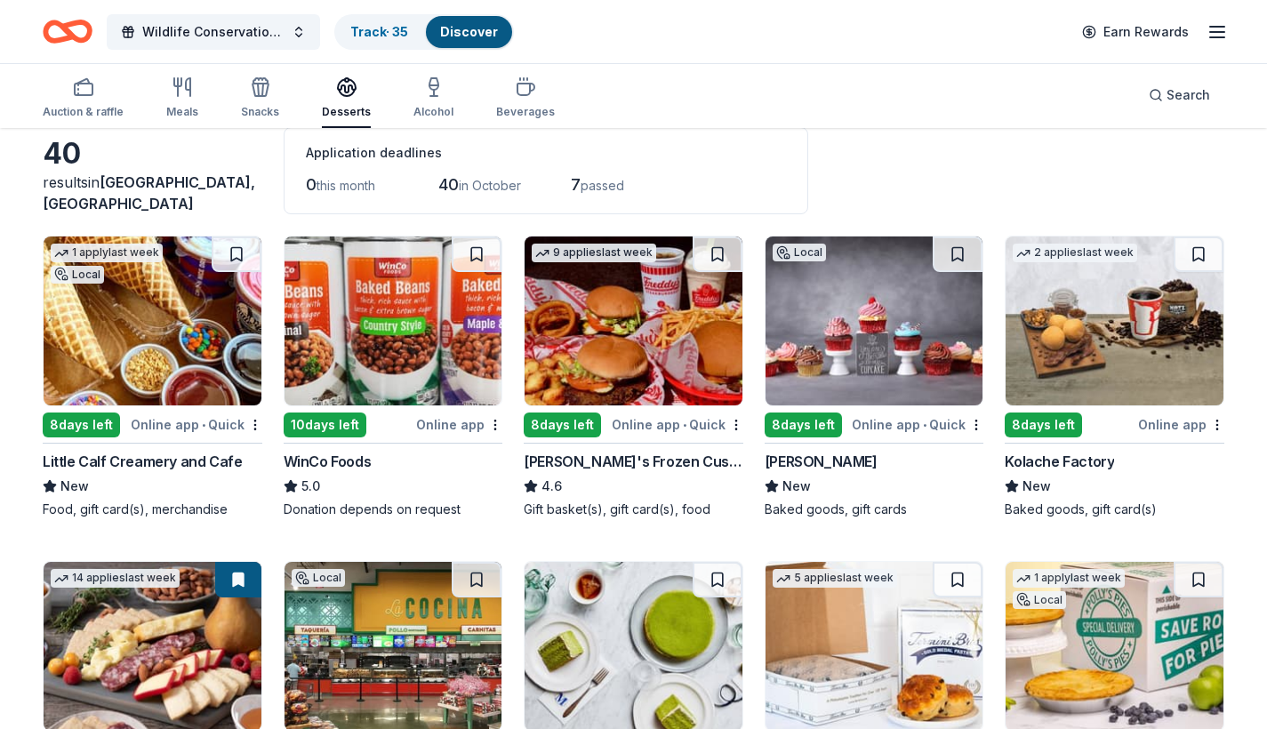
scroll to position [96, 0]
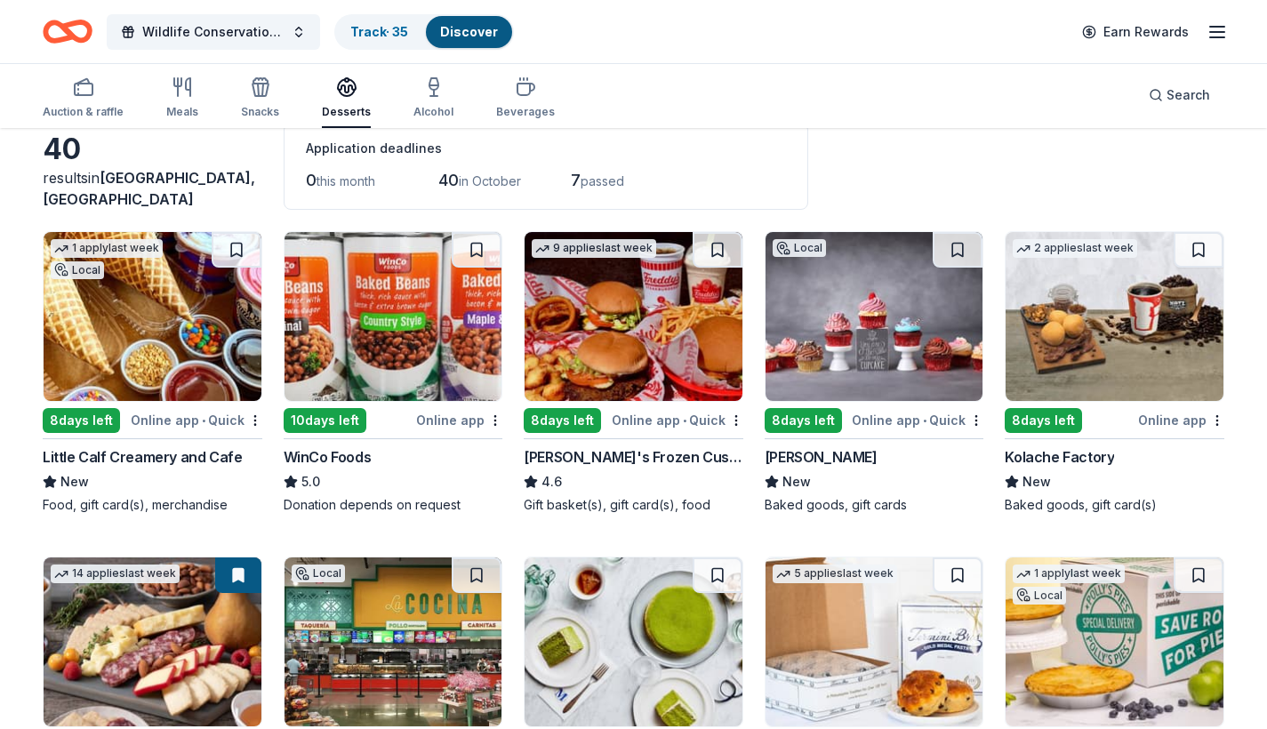
click at [886, 421] on div "Online app • Quick" at bounding box center [918, 420] width 132 height 22
click at [88, 102] on div "Auction & raffle" at bounding box center [83, 97] width 81 height 43
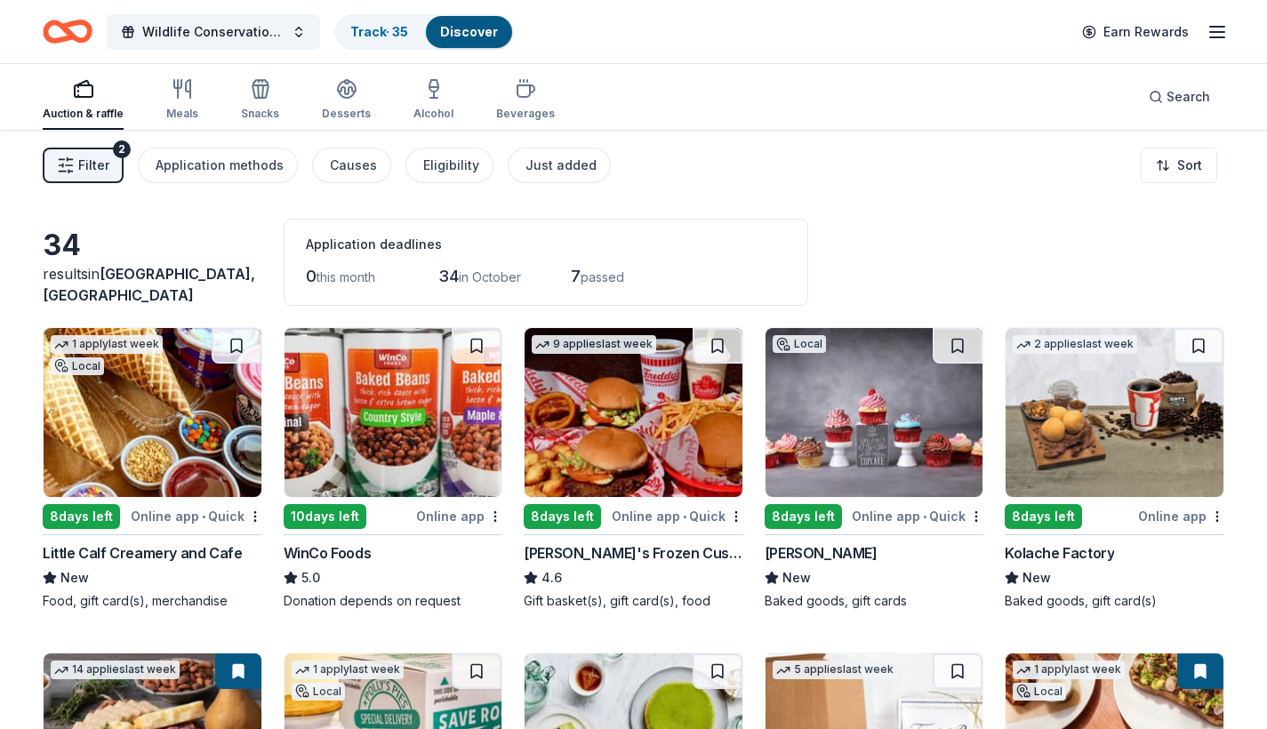
click at [92, 165] on span "Filter" at bounding box center [93, 165] width 31 height 21
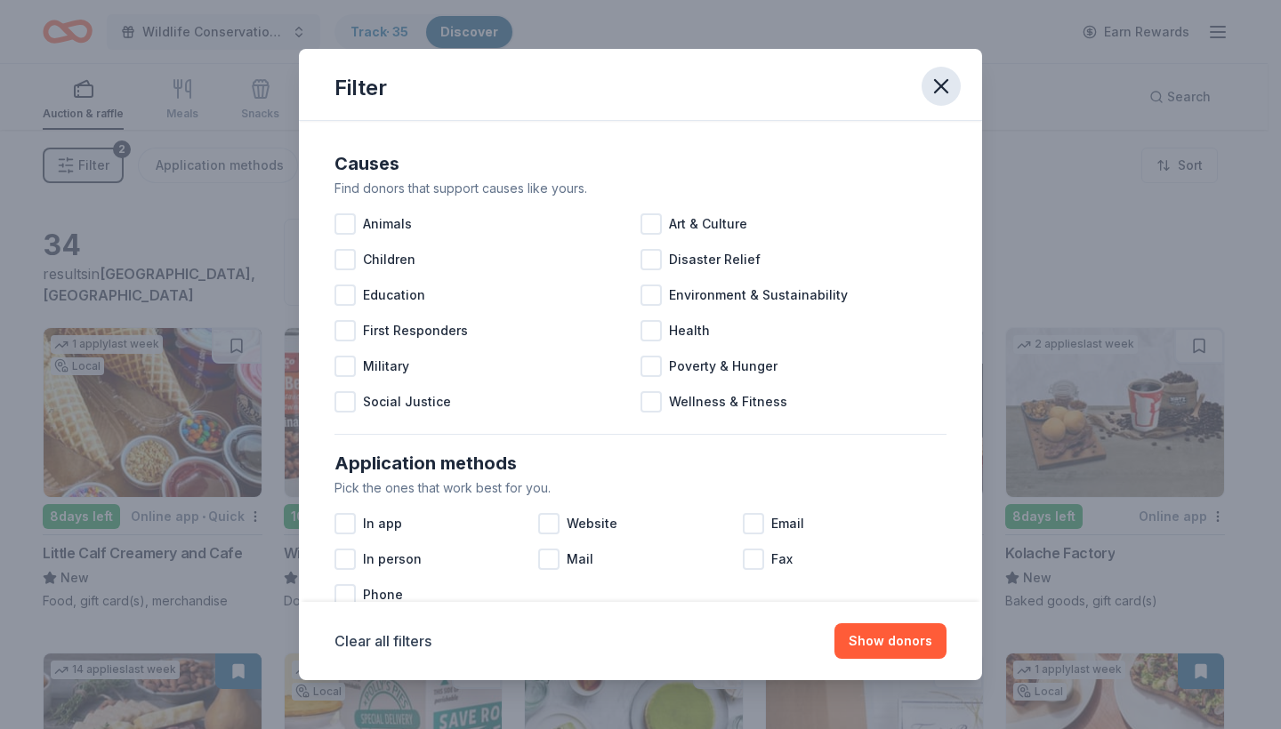
click at [943, 85] on icon "button" at bounding box center [941, 86] width 12 height 12
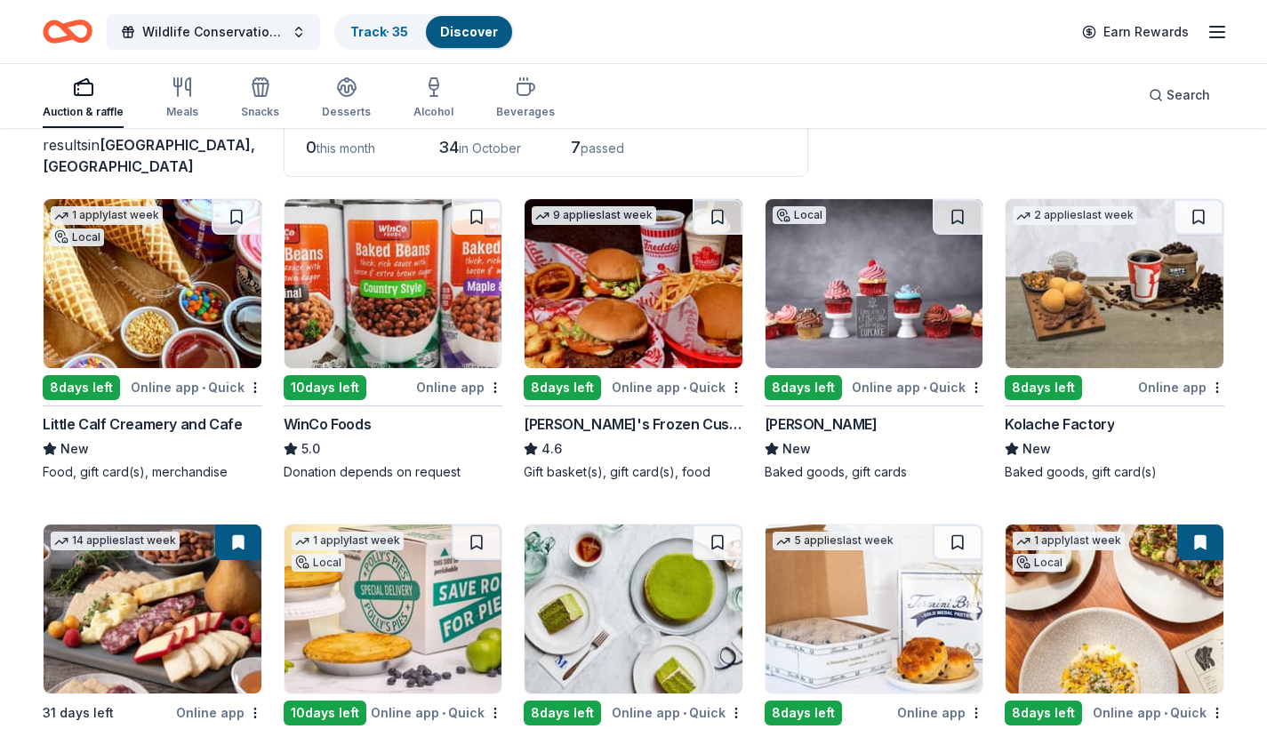
scroll to position [112, 0]
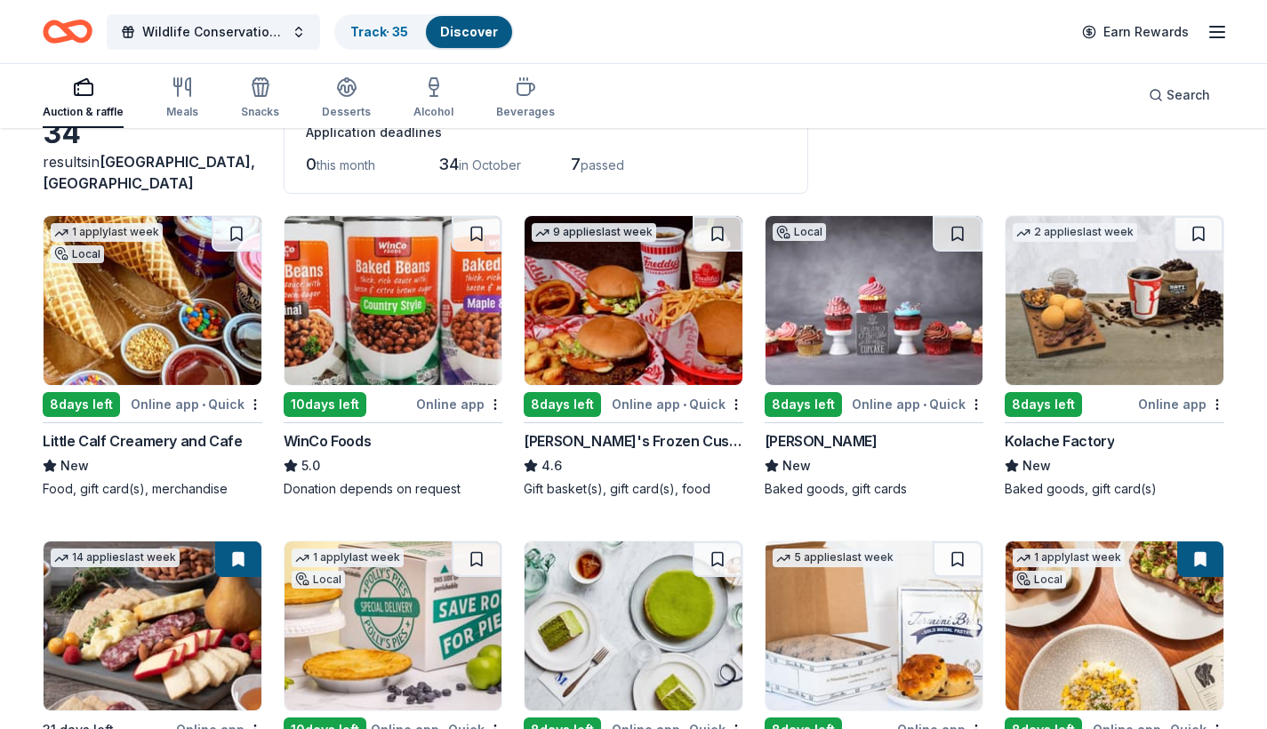
click at [853, 328] on img at bounding box center [875, 300] width 218 height 169
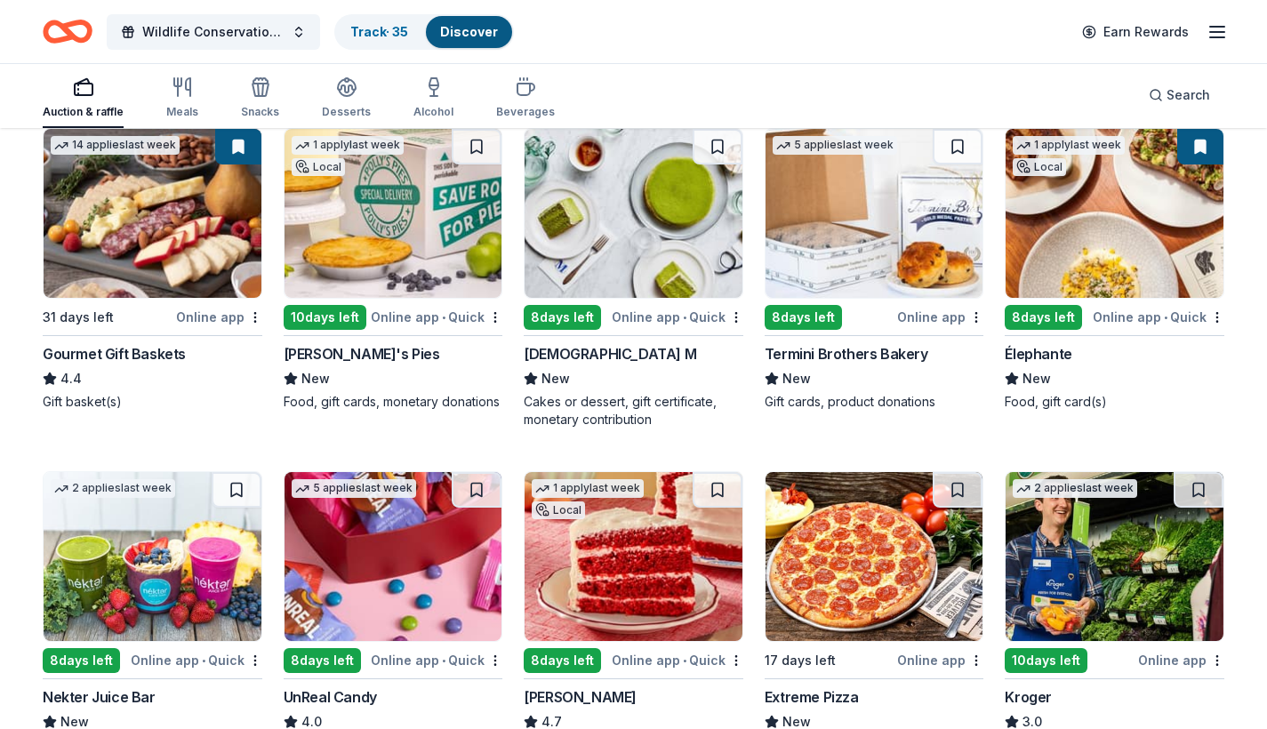
scroll to position [521, 0]
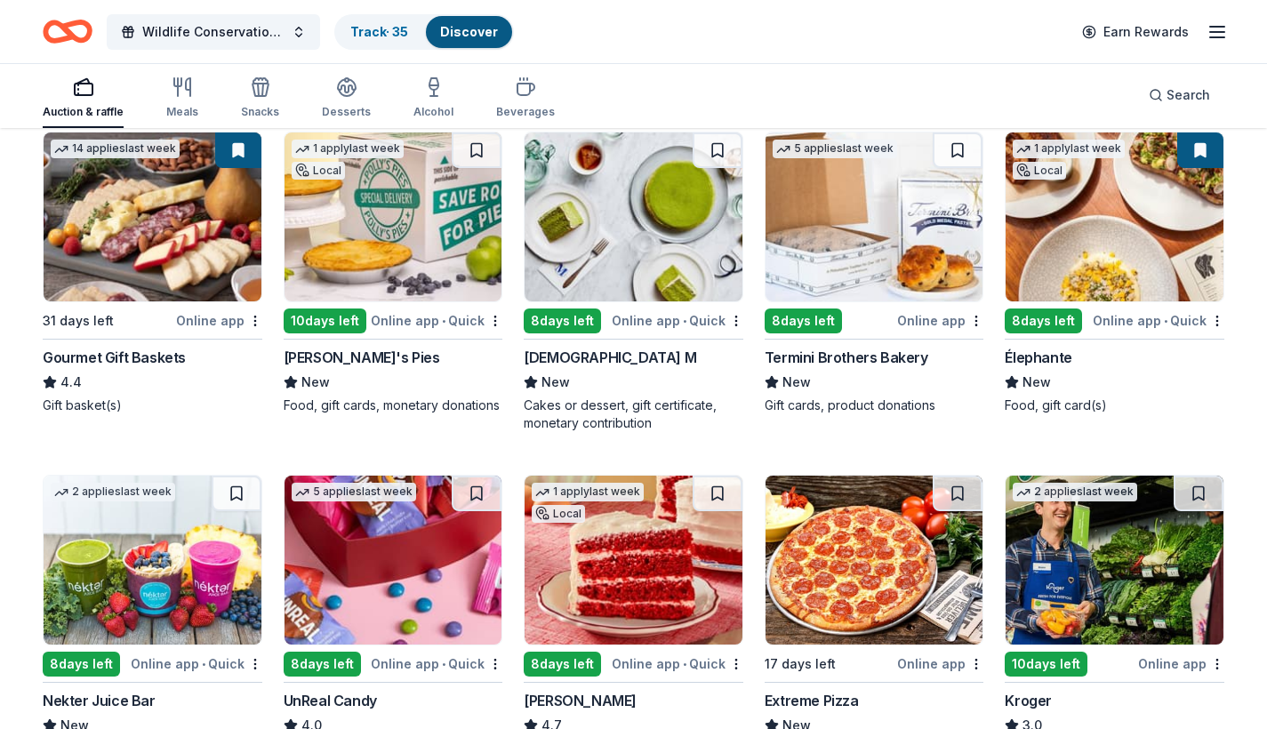
click at [1110, 323] on div "Online app • Quick" at bounding box center [1159, 320] width 132 height 22
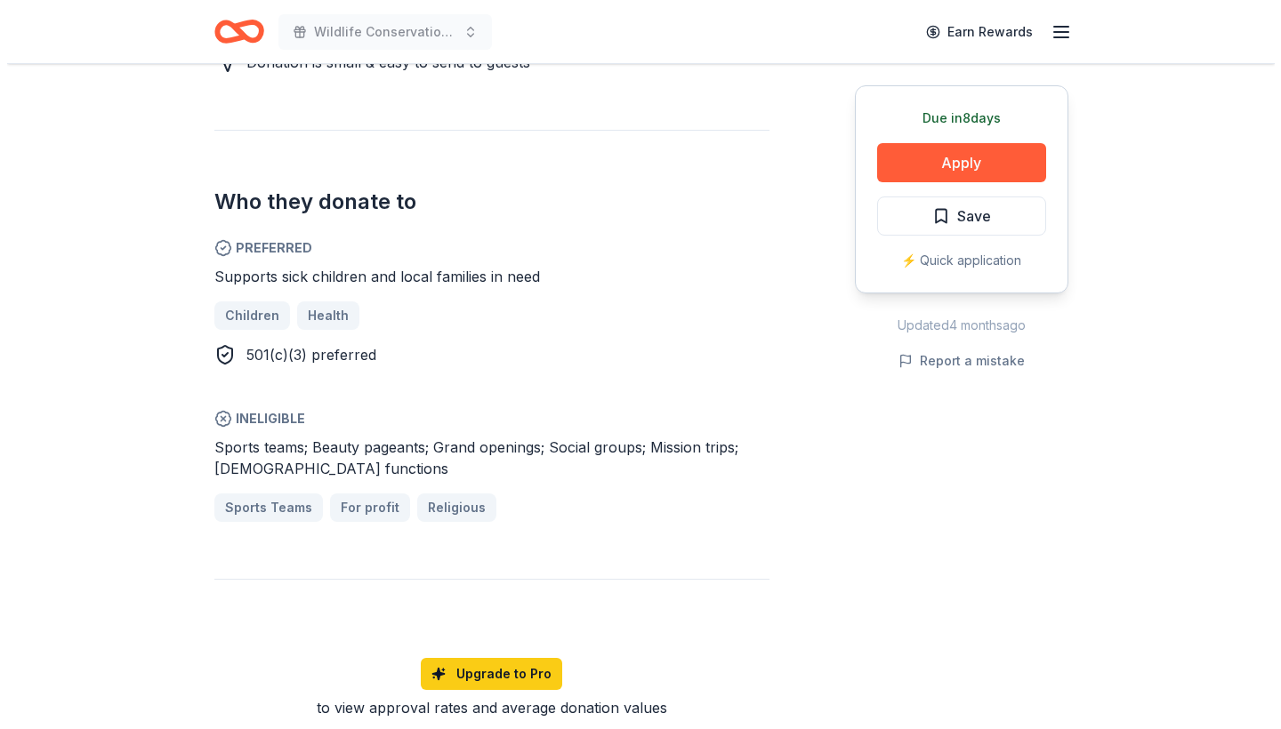
scroll to position [936, 0]
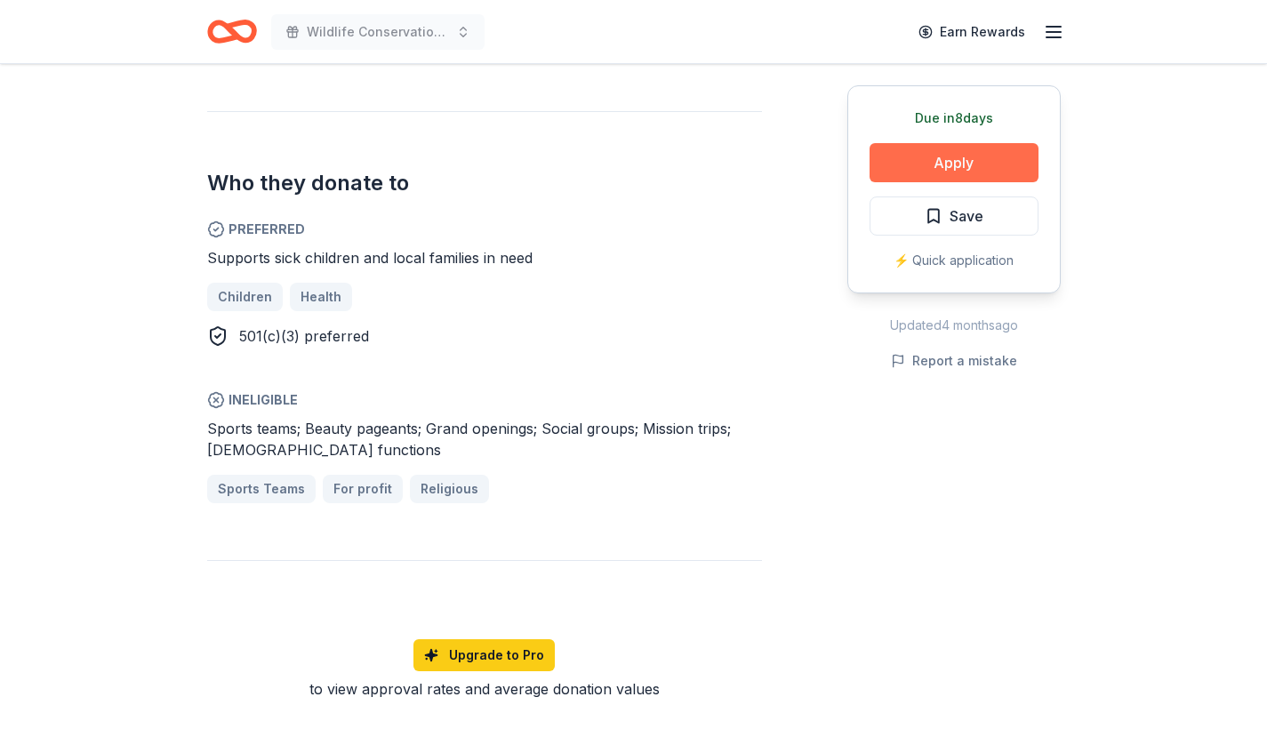
click at [969, 163] on button "Apply" at bounding box center [954, 162] width 169 height 39
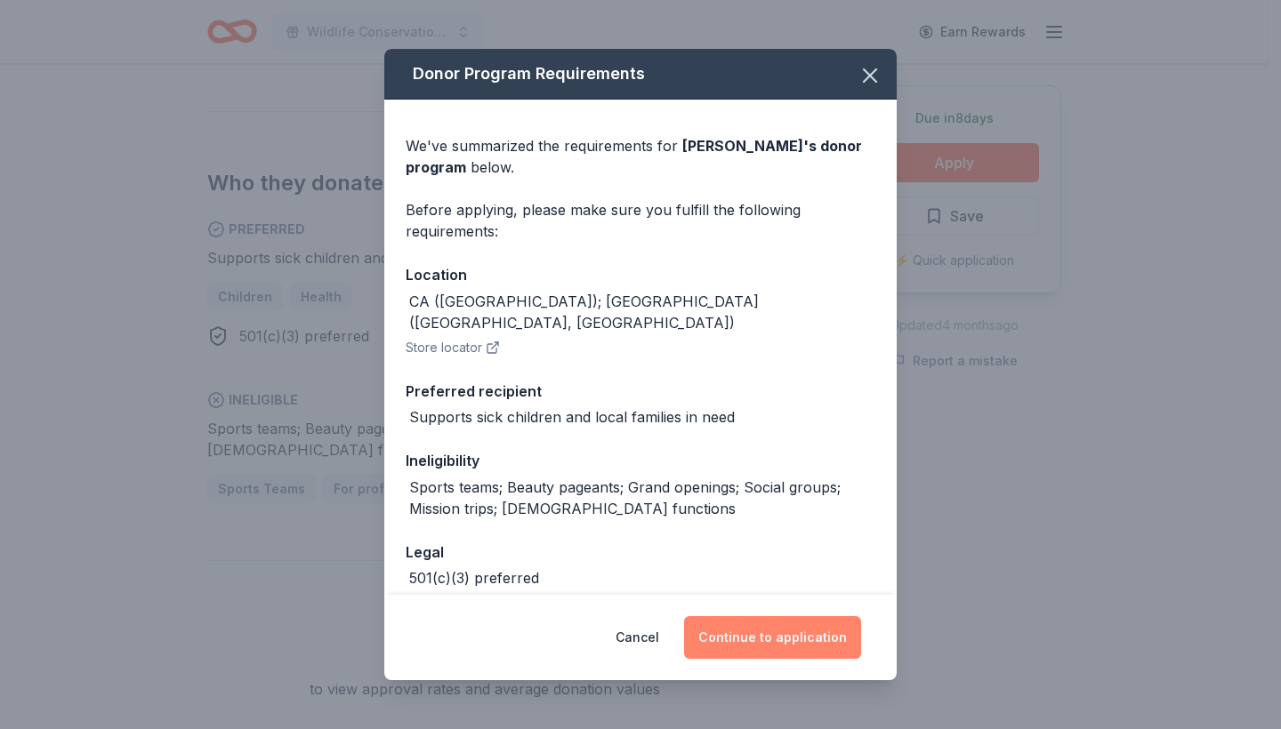
click at [805, 631] on button "Continue to application" at bounding box center [772, 637] width 177 height 43
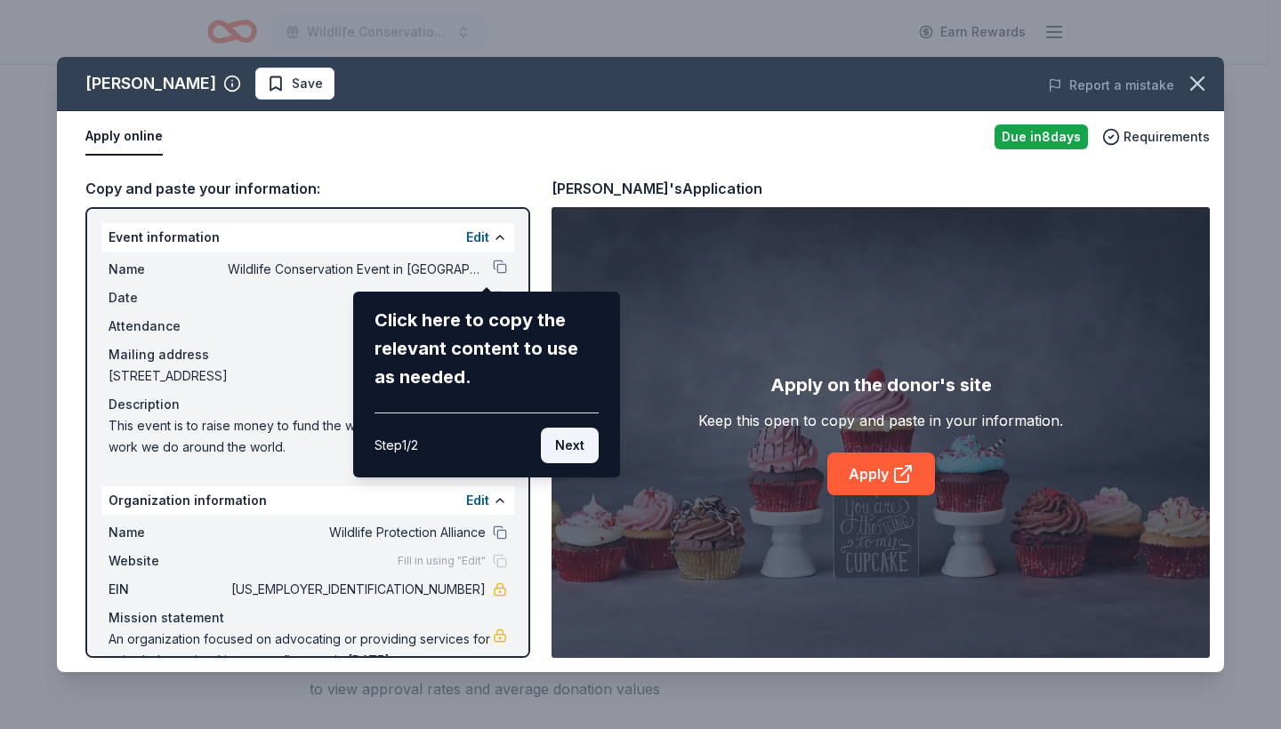
click at [571, 438] on button "Next" at bounding box center [570, 446] width 58 height 36
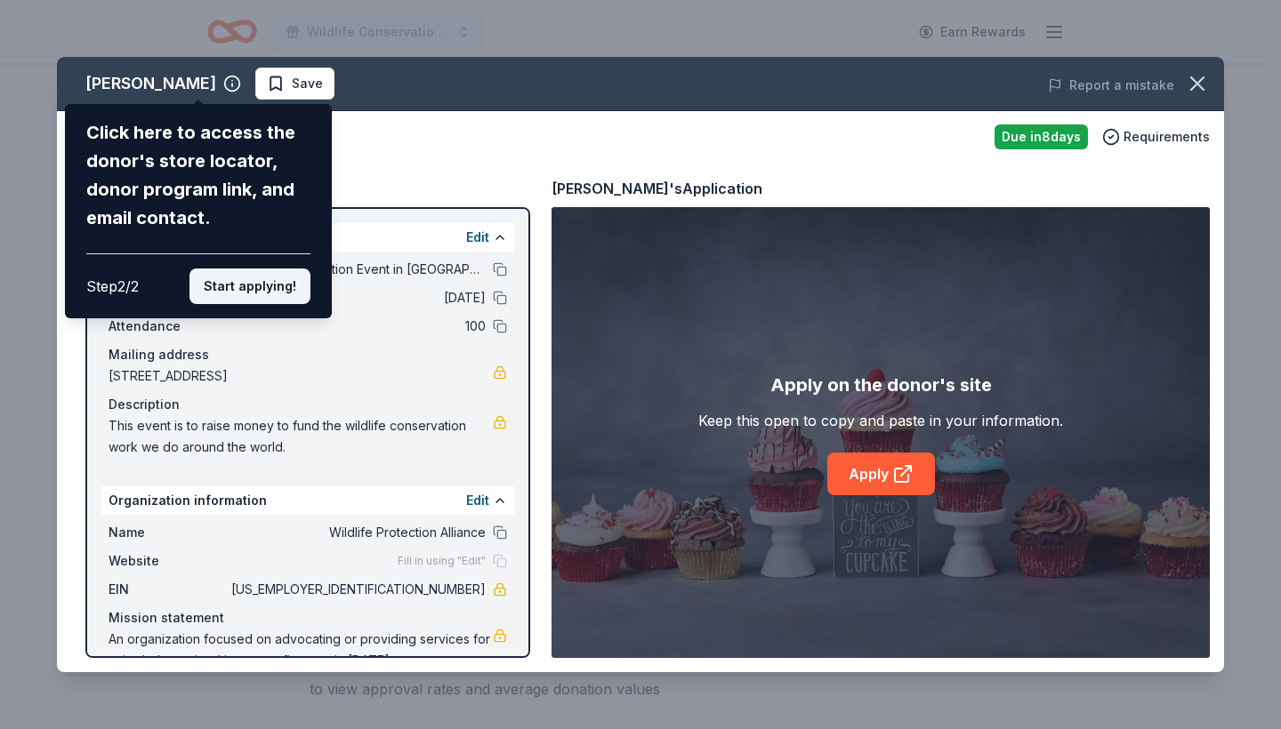
click at [269, 269] on button "Start applying!" at bounding box center [249, 287] width 121 height 36
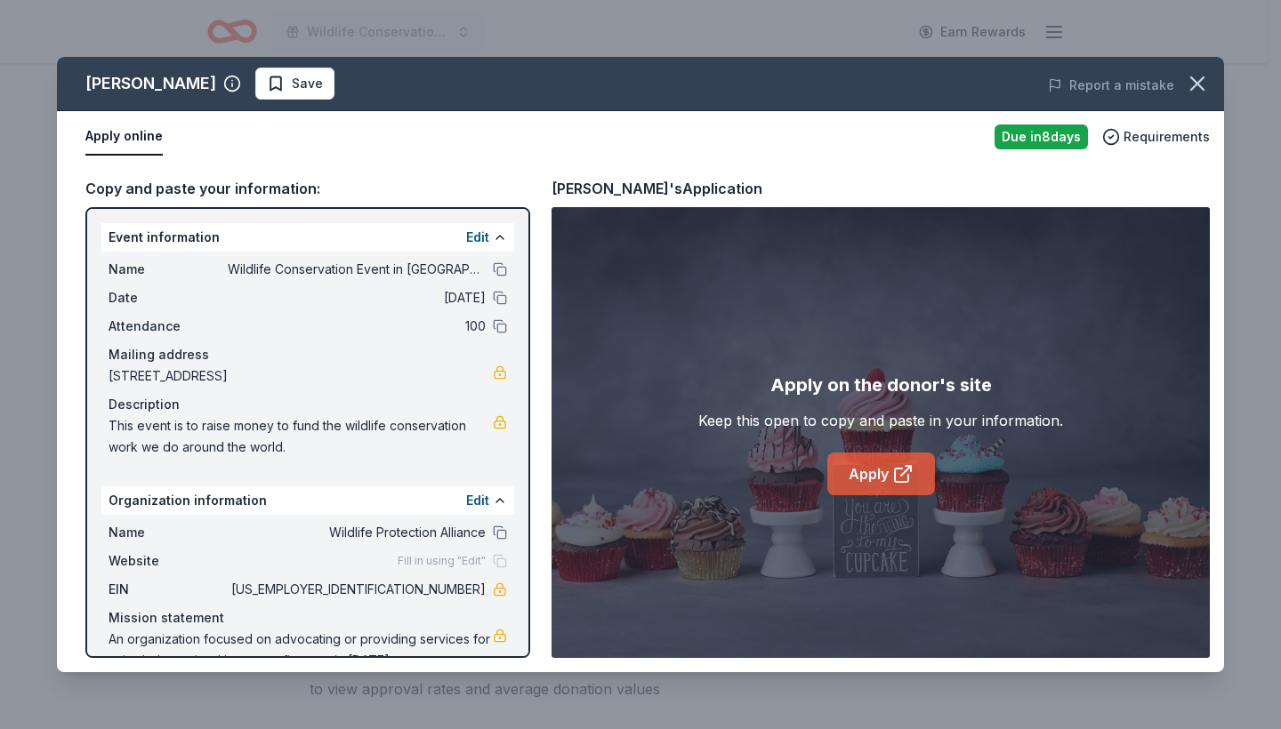
click at [873, 479] on link "Apply" at bounding box center [881, 474] width 108 height 43
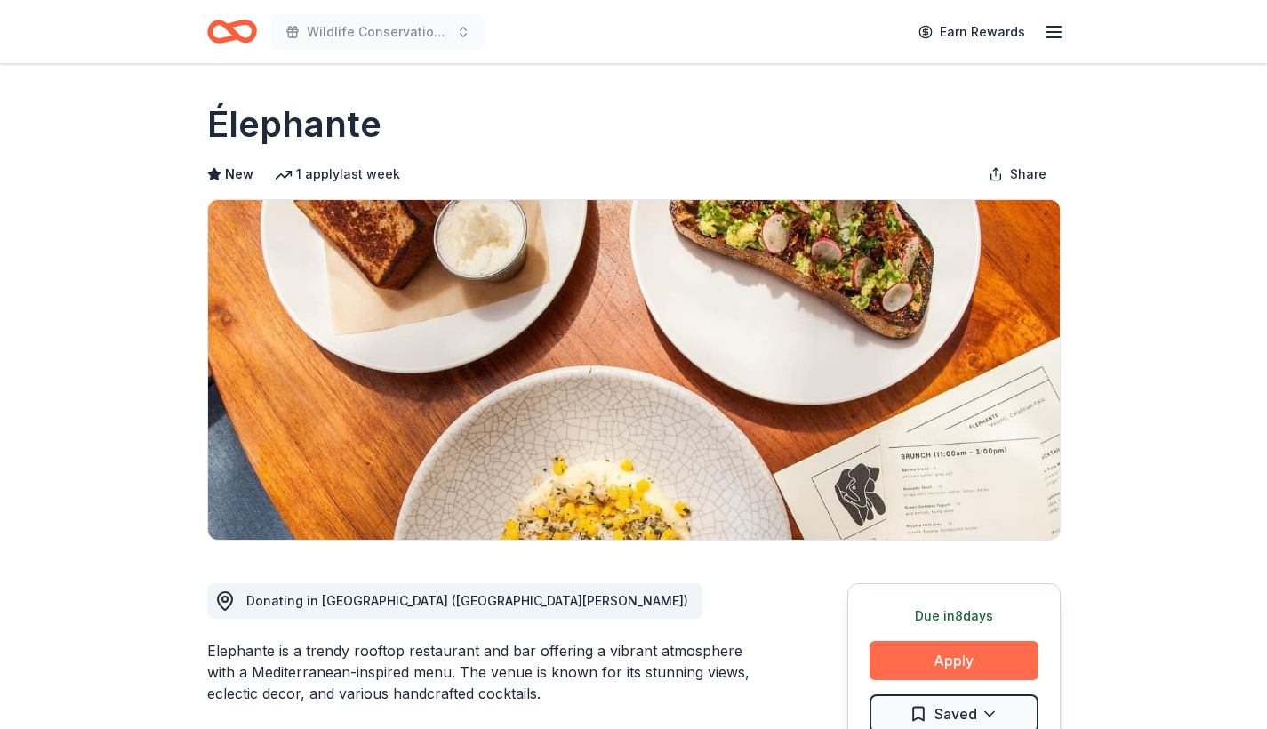
click at [966, 655] on button "Apply" at bounding box center [954, 660] width 169 height 39
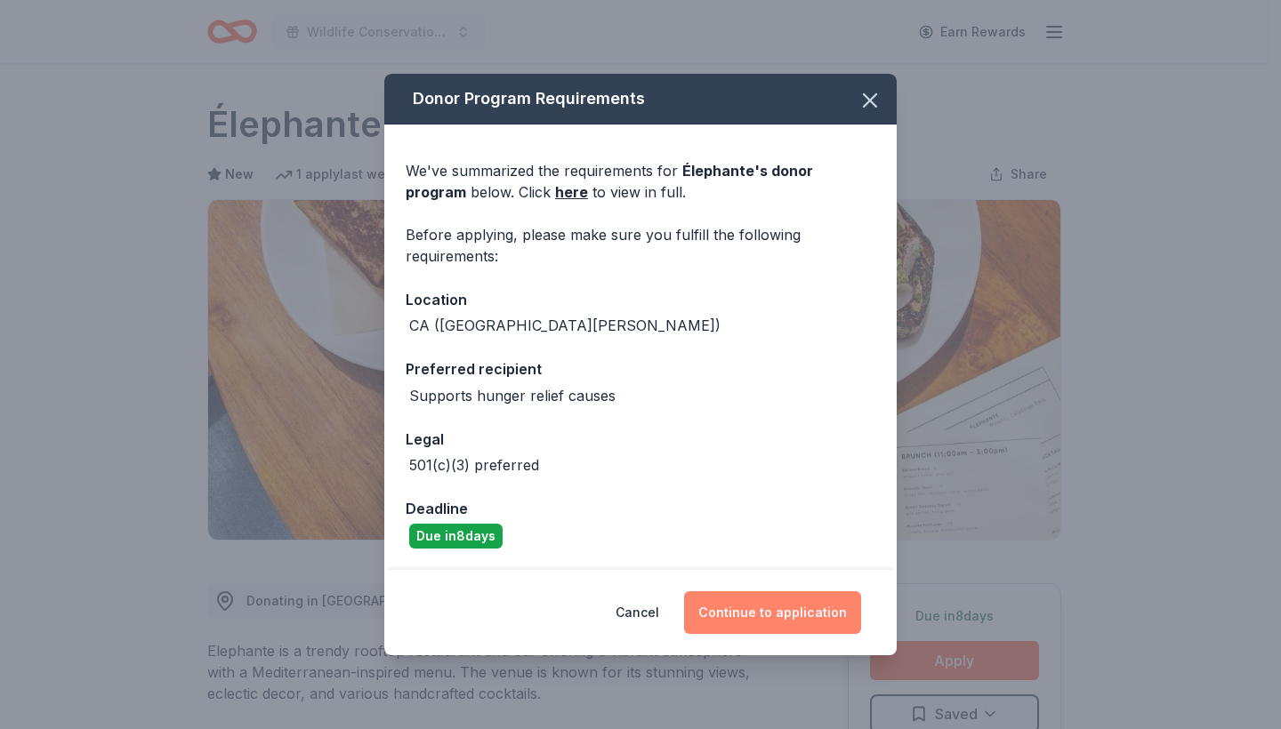
click at [752, 609] on button "Continue to application" at bounding box center [772, 612] width 177 height 43
